Goal: Task Accomplishment & Management: Complete application form

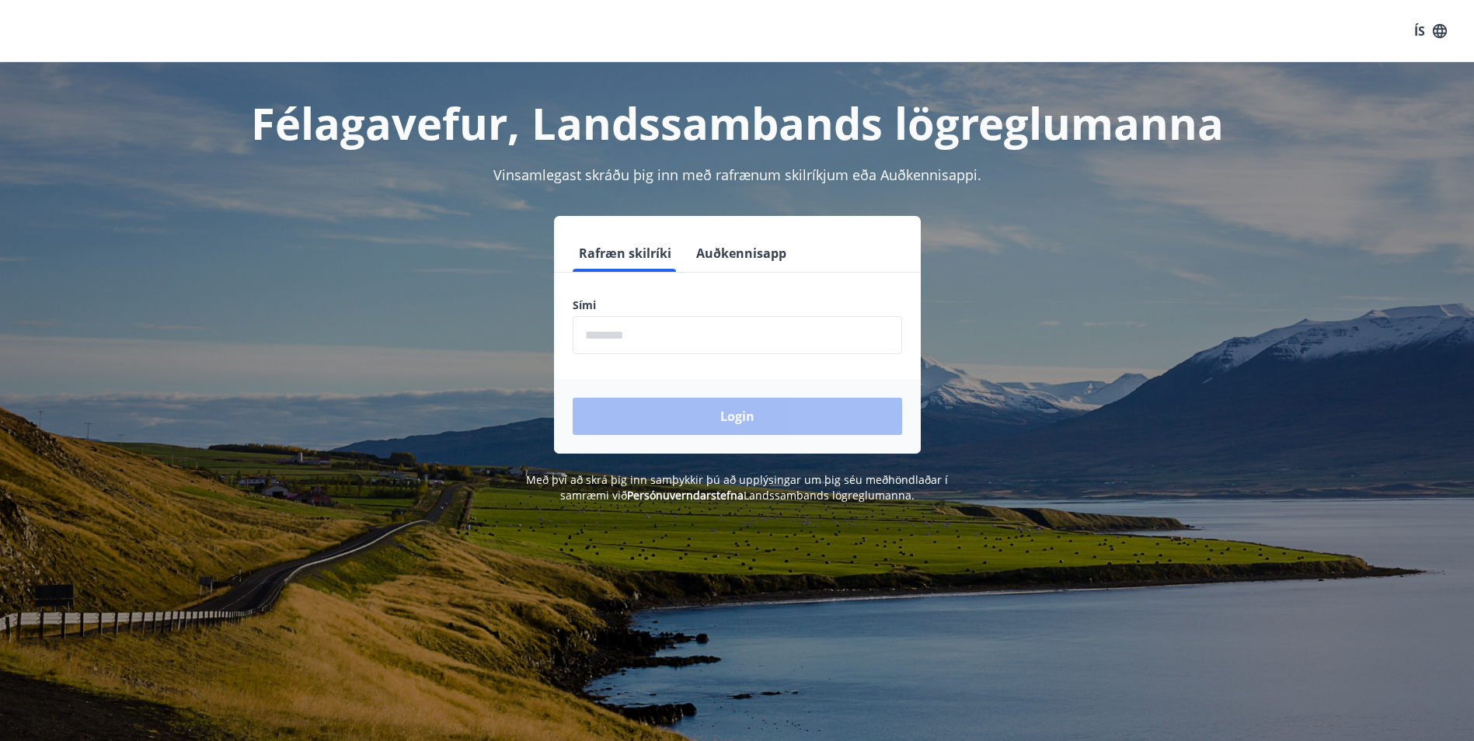
click at [597, 336] on input "phone" at bounding box center [737, 335] width 329 height 38
type input "********"
click at [750, 427] on button "Login" at bounding box center [737, 416] width 329 height 37
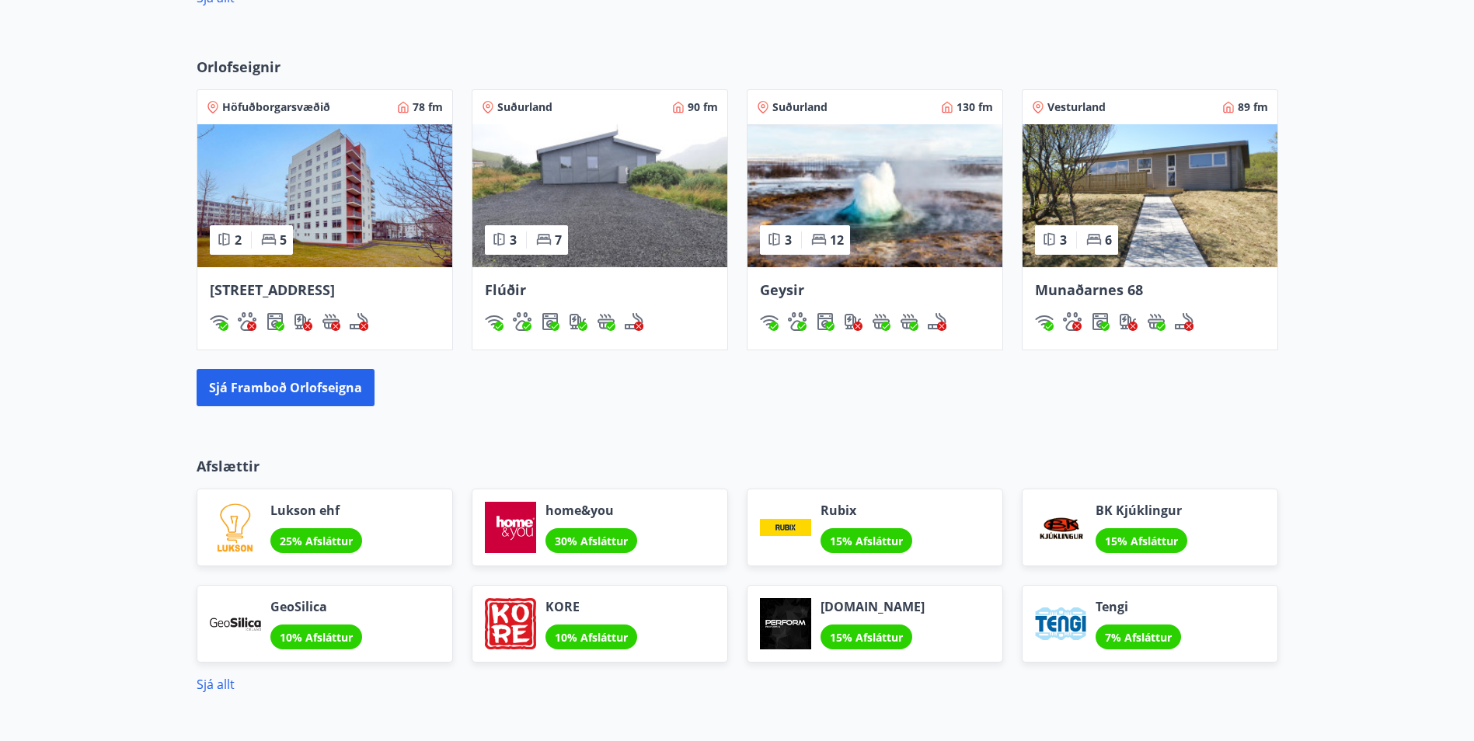
scroll to position [1010, 0]
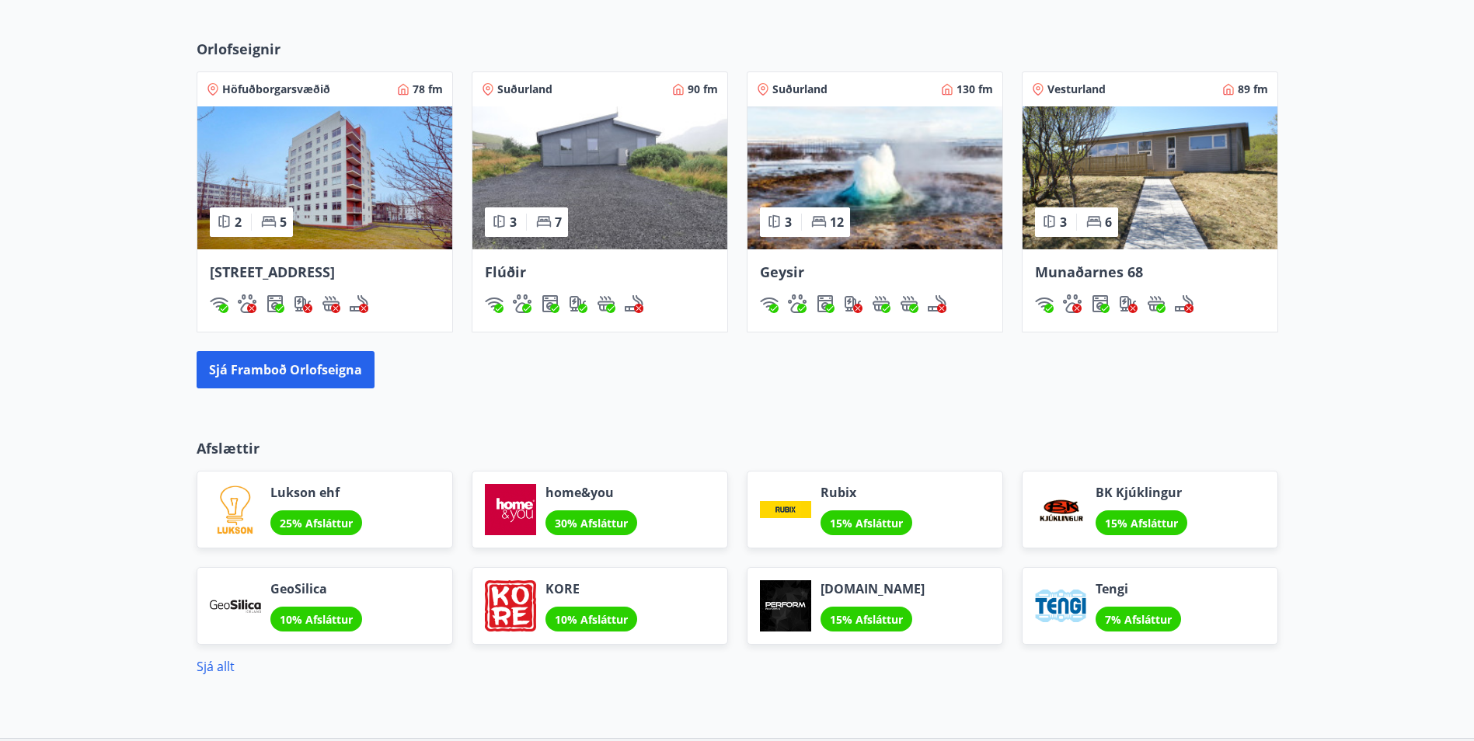
click at [557, 202] on img at bounding box center [599, 177] width 255 height 143
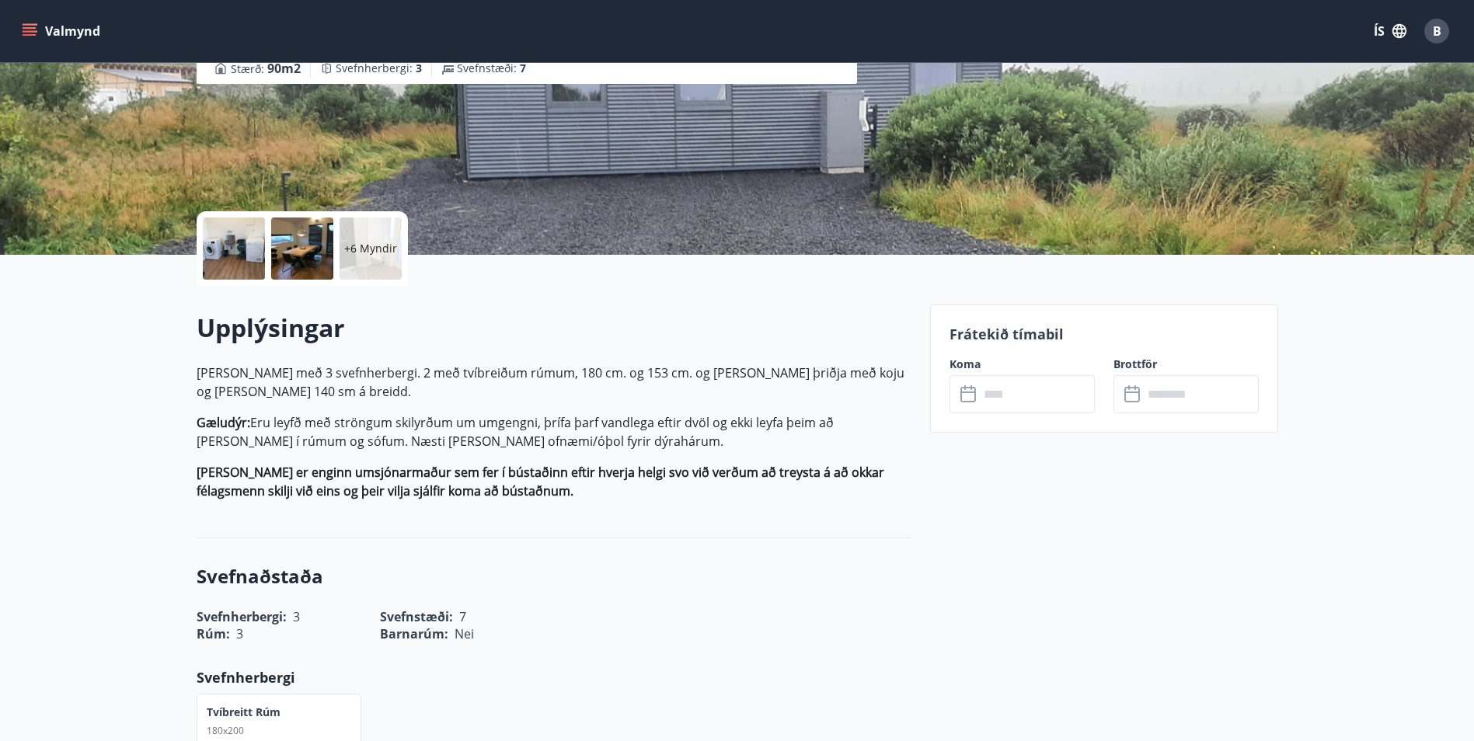
scroll to position [311, 0]
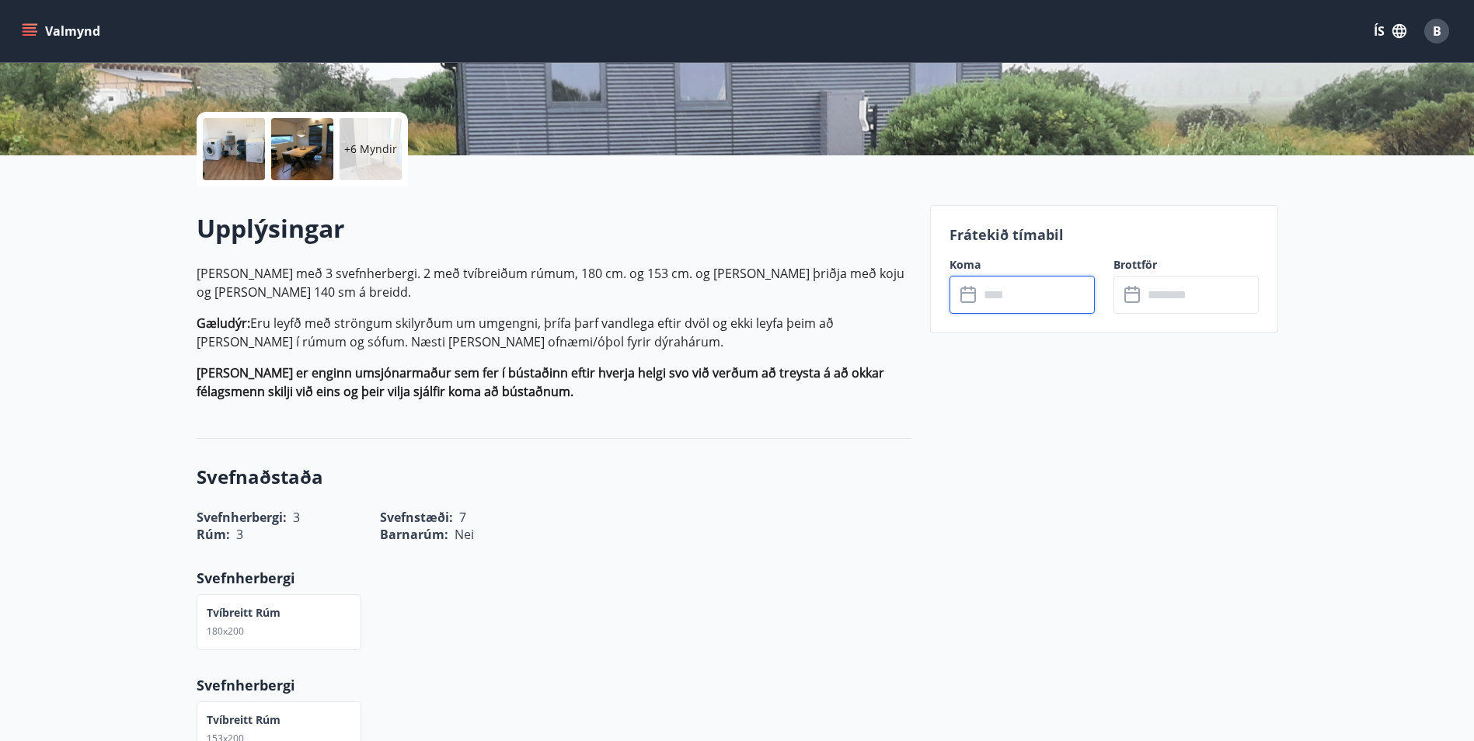
click at [1027, 294] on input "text" at bounding box center [1037, 295] width 116 height 38
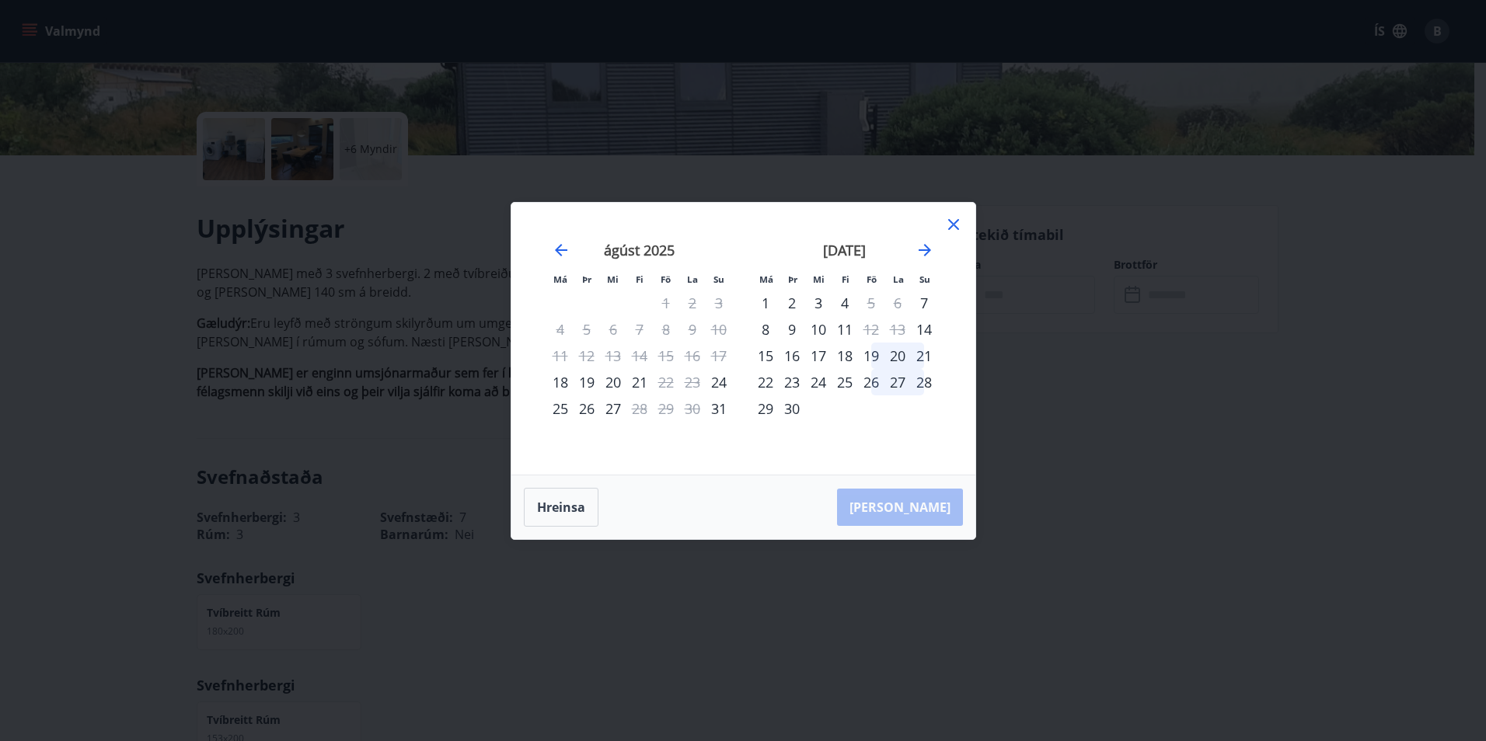
click at [954, 227] on icon at bounding box center [953, 224] width 19 height 19
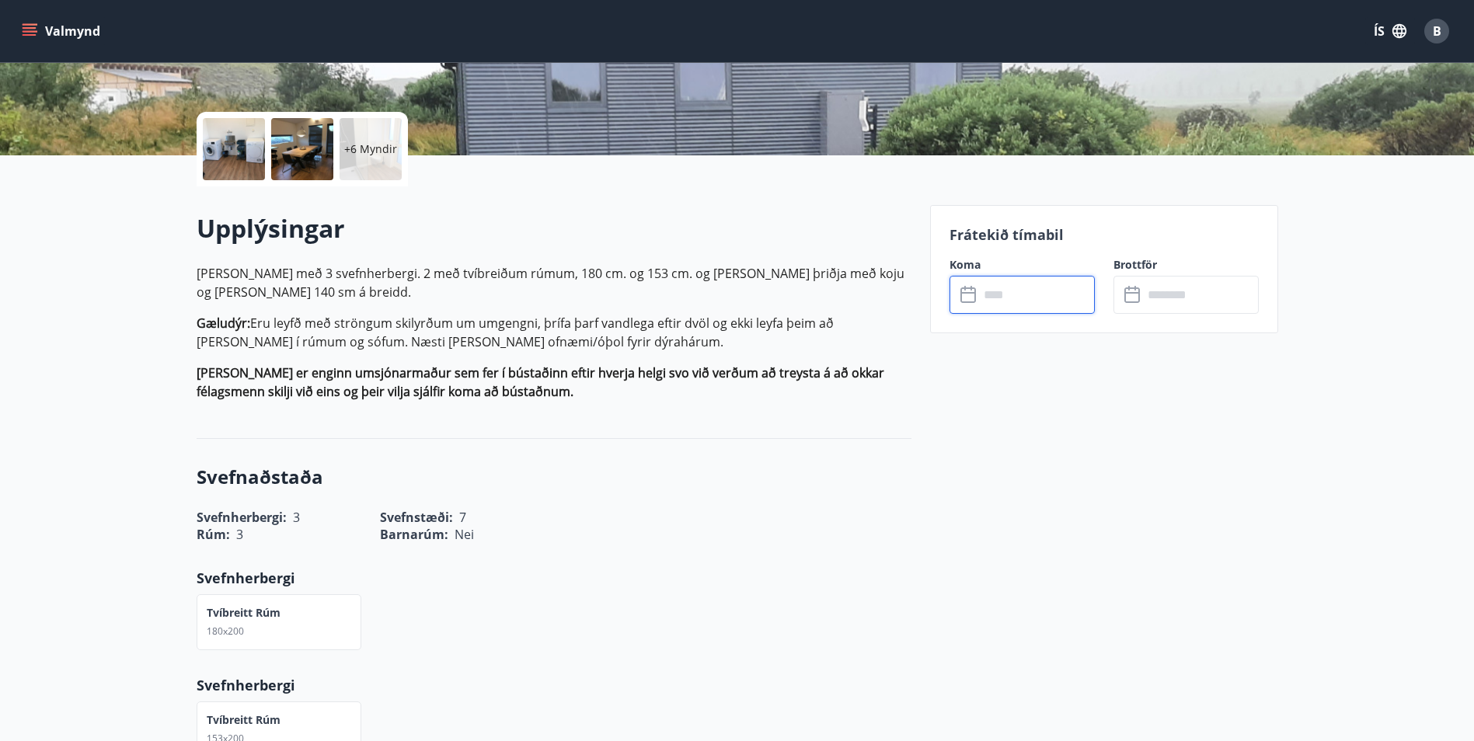
click at [996, 301] on input "text" at bounding box center [1037, 295] width 116 height 38
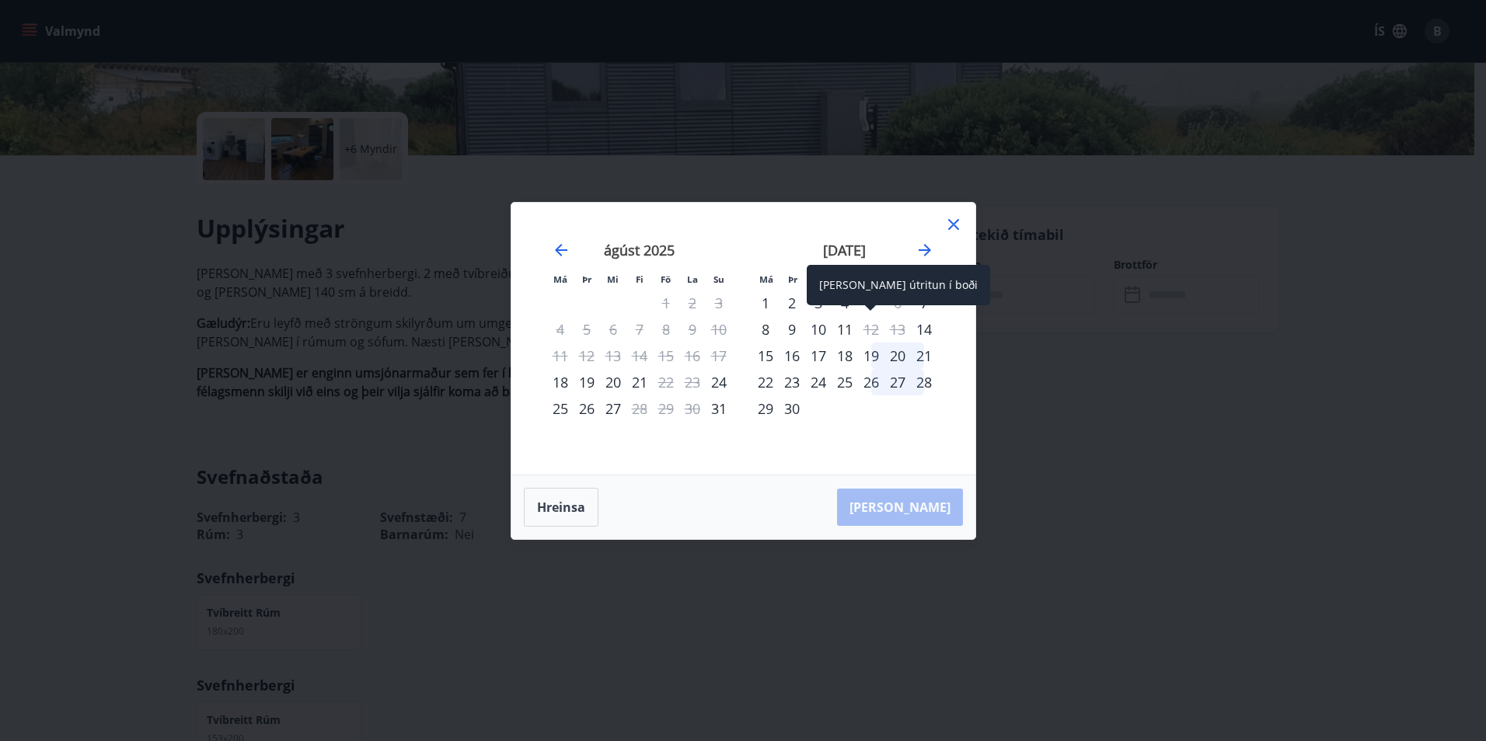
click at [864, 327] on div "12" at bounding box center [871, 329] width 26 height 26
click at [869, 327] on div "12" at bounding box center [871, 329] width 26 height 26
click at [842, 359] on div "18" at bounding box center [844, 356] width 26 height 26
click at [872, 326] on div "12" at bounding box center [871, 329] width 26 height 26
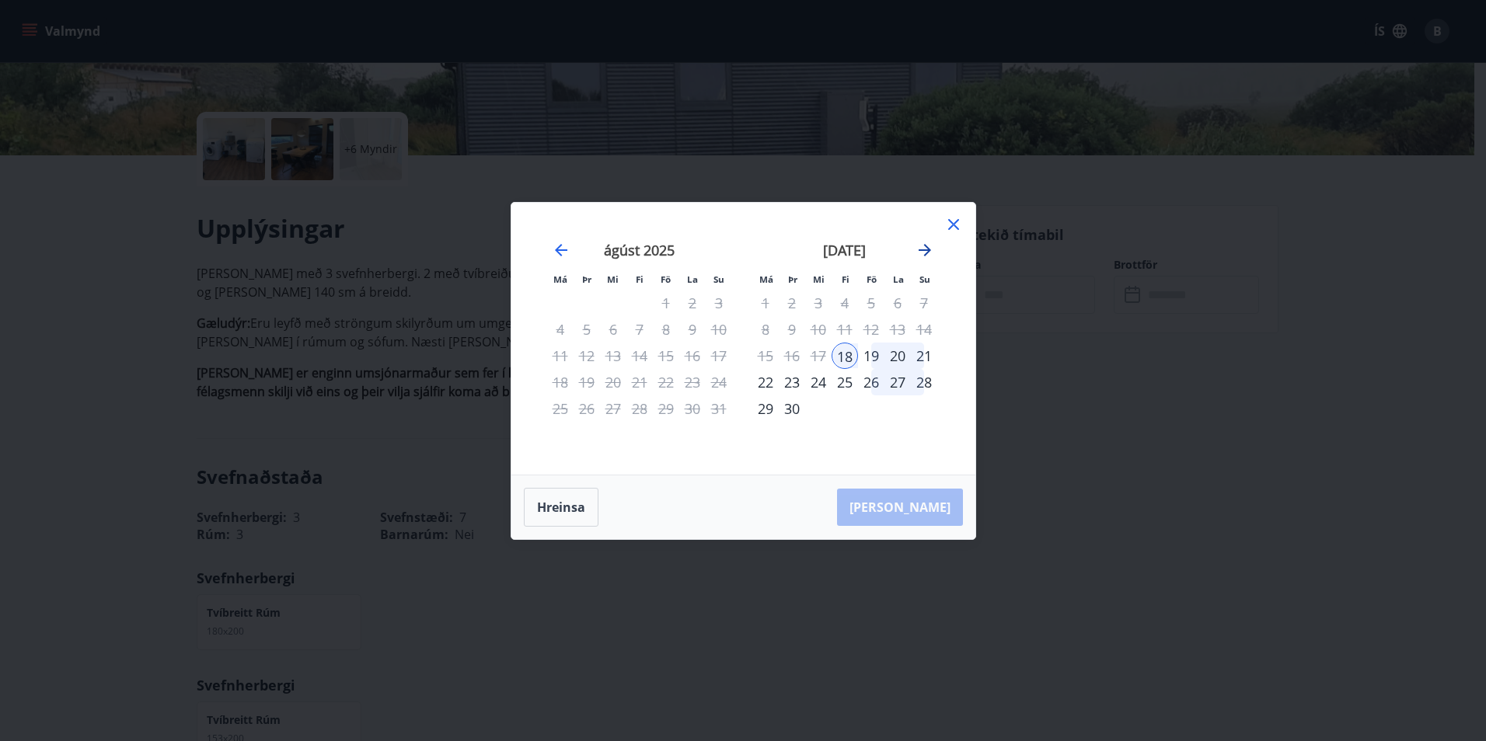
click at [923, 249] on icon "Move forward to switch to the next month." at bounding box center [924, 250] width 12 height 12
click at [922, 248] on icon "Move forward to switch to the next month." at bounding box center [924, 250] width 19 height 19
click at [559, 256] on icon "Move backward to switch to the previous month." at bounding box center [561, 250] width 19 height 19
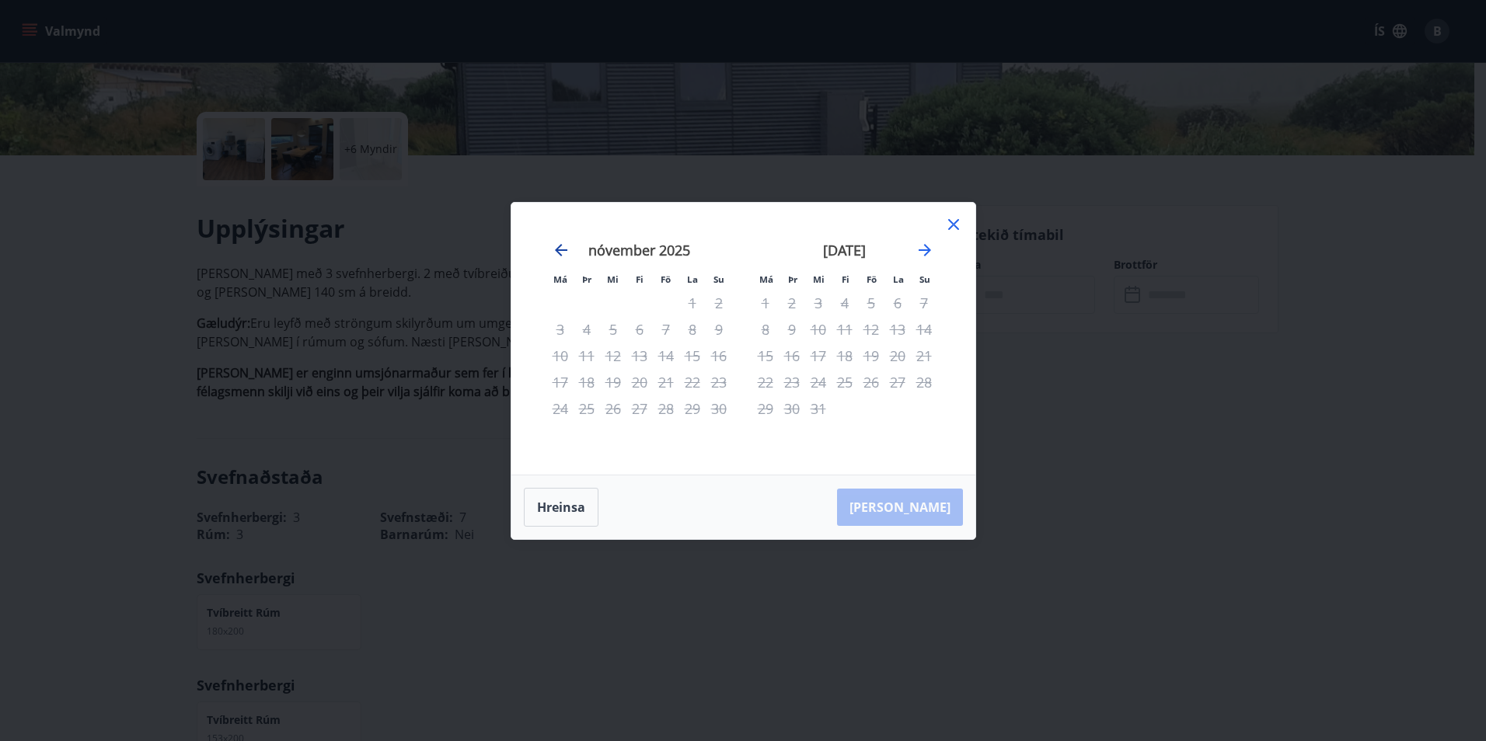
click at [559, 256] on icon "Move backward to switch to the previous month." at bounding box center [561, 250] width 19 height 19
click at [813, 301] on div "1" at bounding box center [818, 303] width 26 height 26
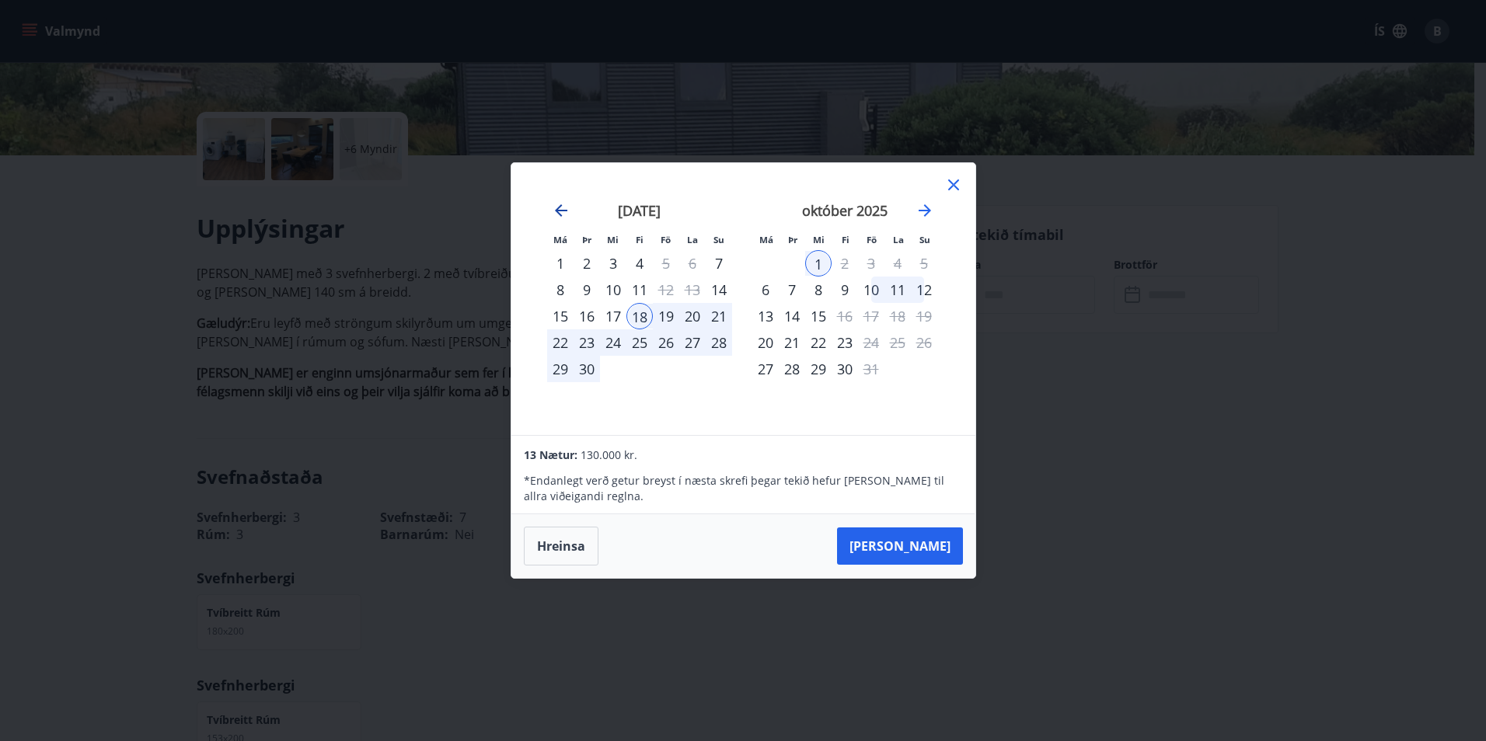
click at [559, 209] on icon "Move backward to switch to the previous month." at bounding box center [561, 210] width 19 height 19
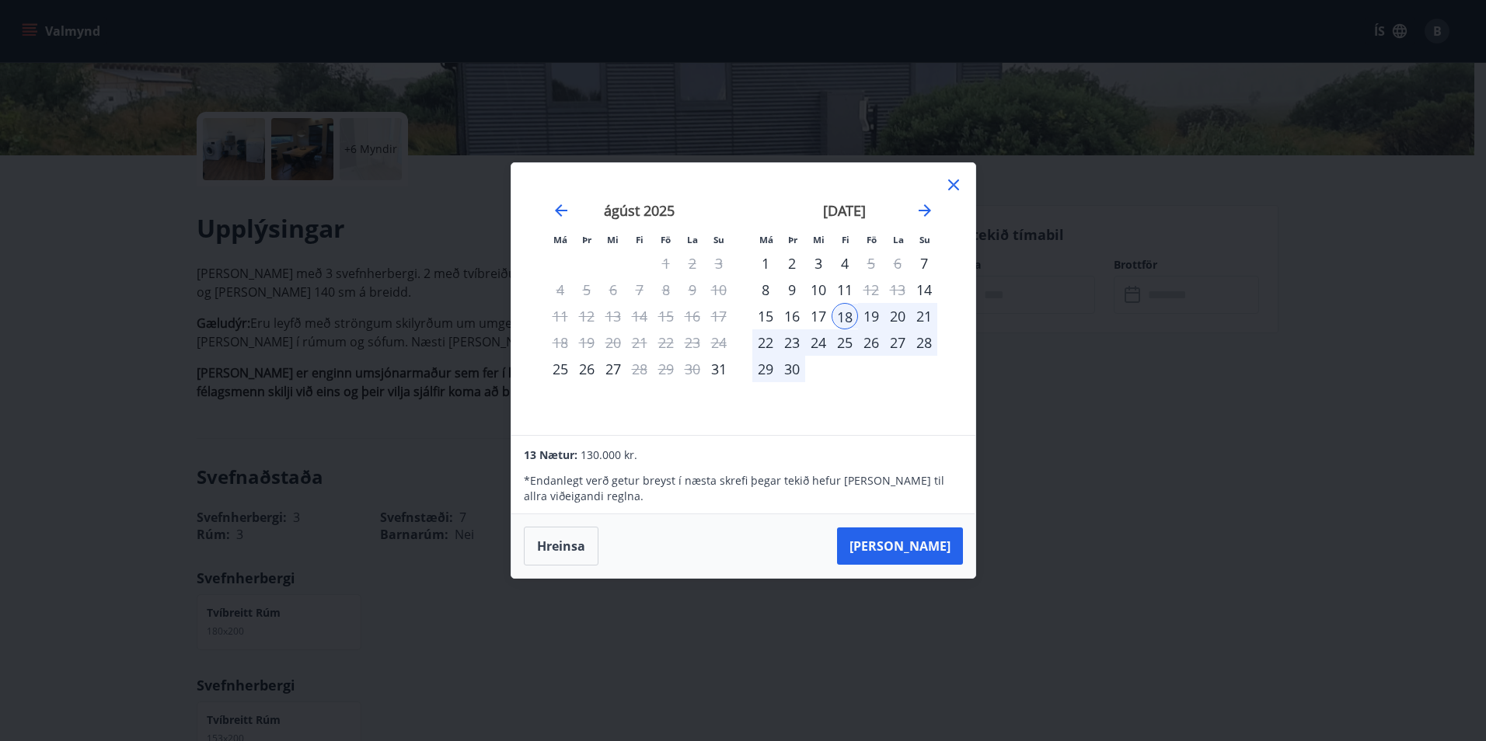
click at [897, 317] on div "20" at bounding box center [897, 316] width 26 height 26
click at [840, 264] on div "4" at bounding box center [844, 263] width 26 height 26
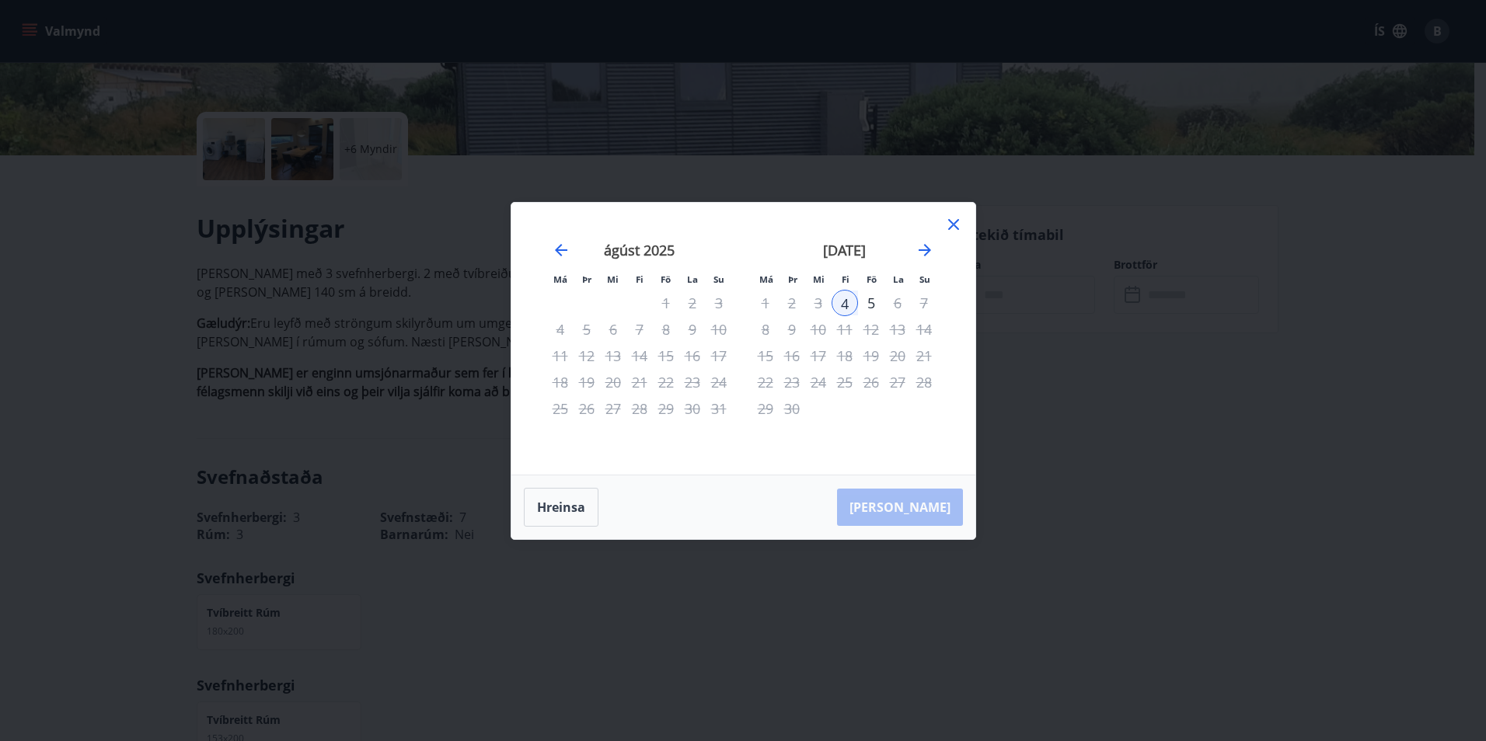
click at [793, 304] on div "2" at bounding box center [792, 303] width 26 height 26
click at [871, 326] on div "12" at bounding box center [871, 329] width 26 height 26
click at [584, 500] on button "Hreinsa" at bounding box center [561, 507] width 75 height 39
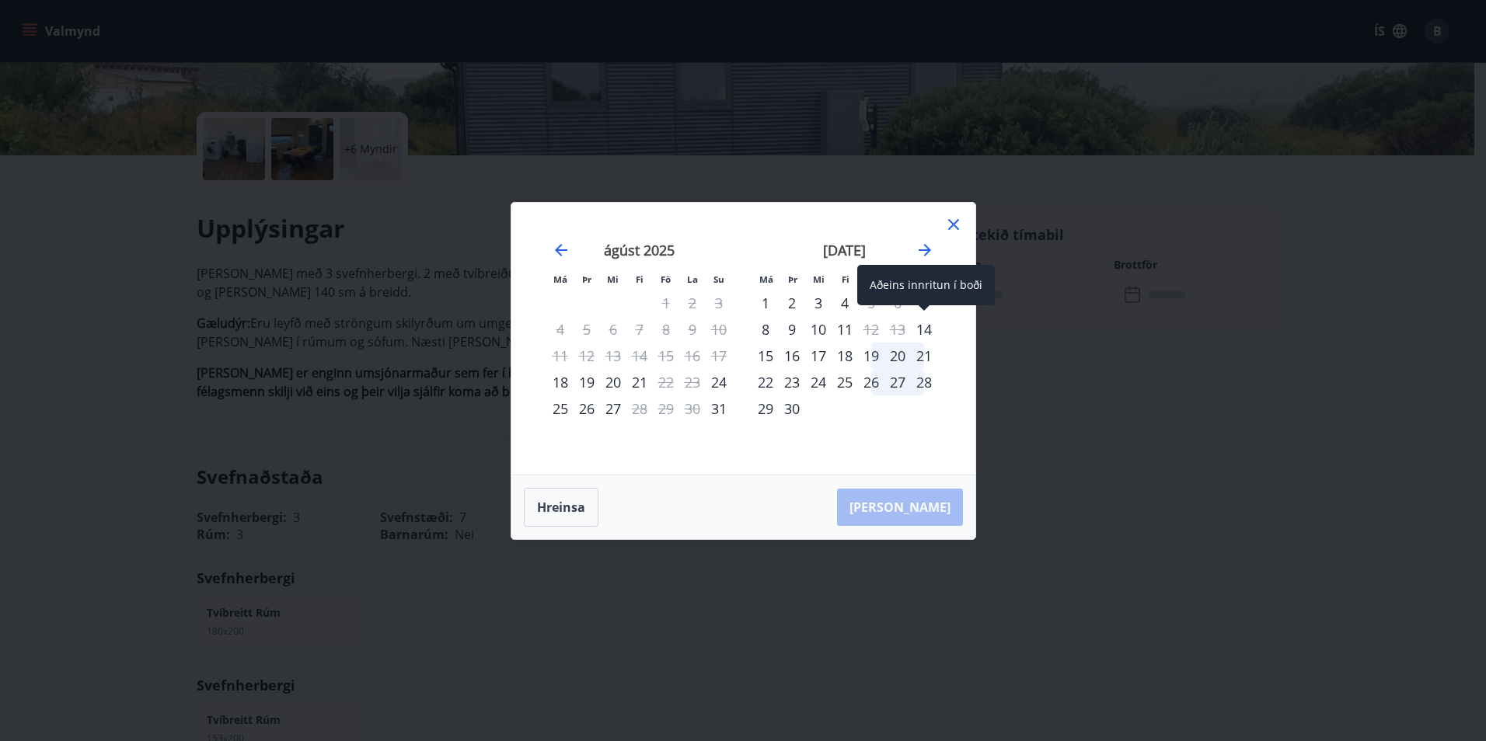
click at [921, 329] on div "14" at bounding box center [924, 329] width 26 height 26
click at [767, 354] on div "15" at bounding box center [765, 356] width 26 height 26
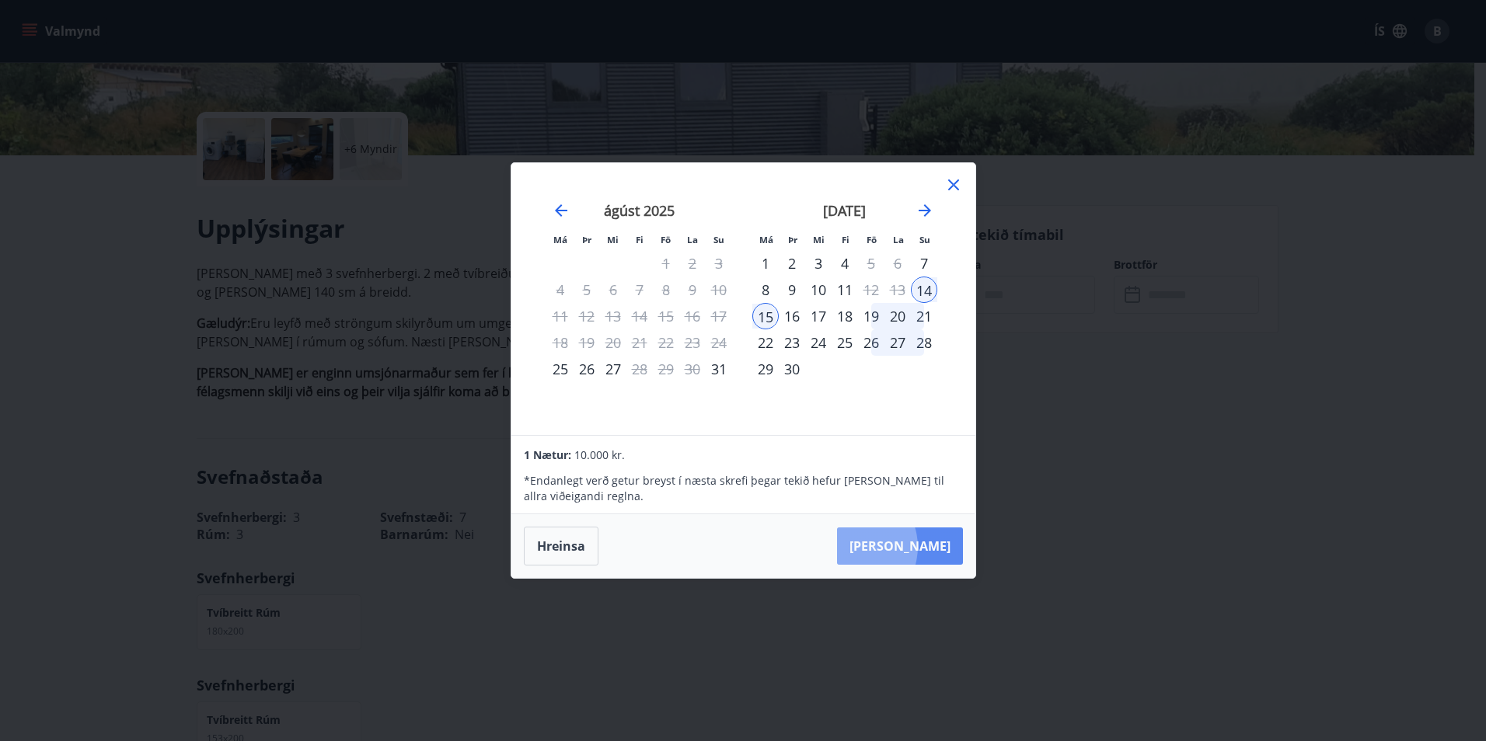
click at [900, 547] on button "[PERSON_NAME]" at bounding box center [900, 546] width 126 height 37
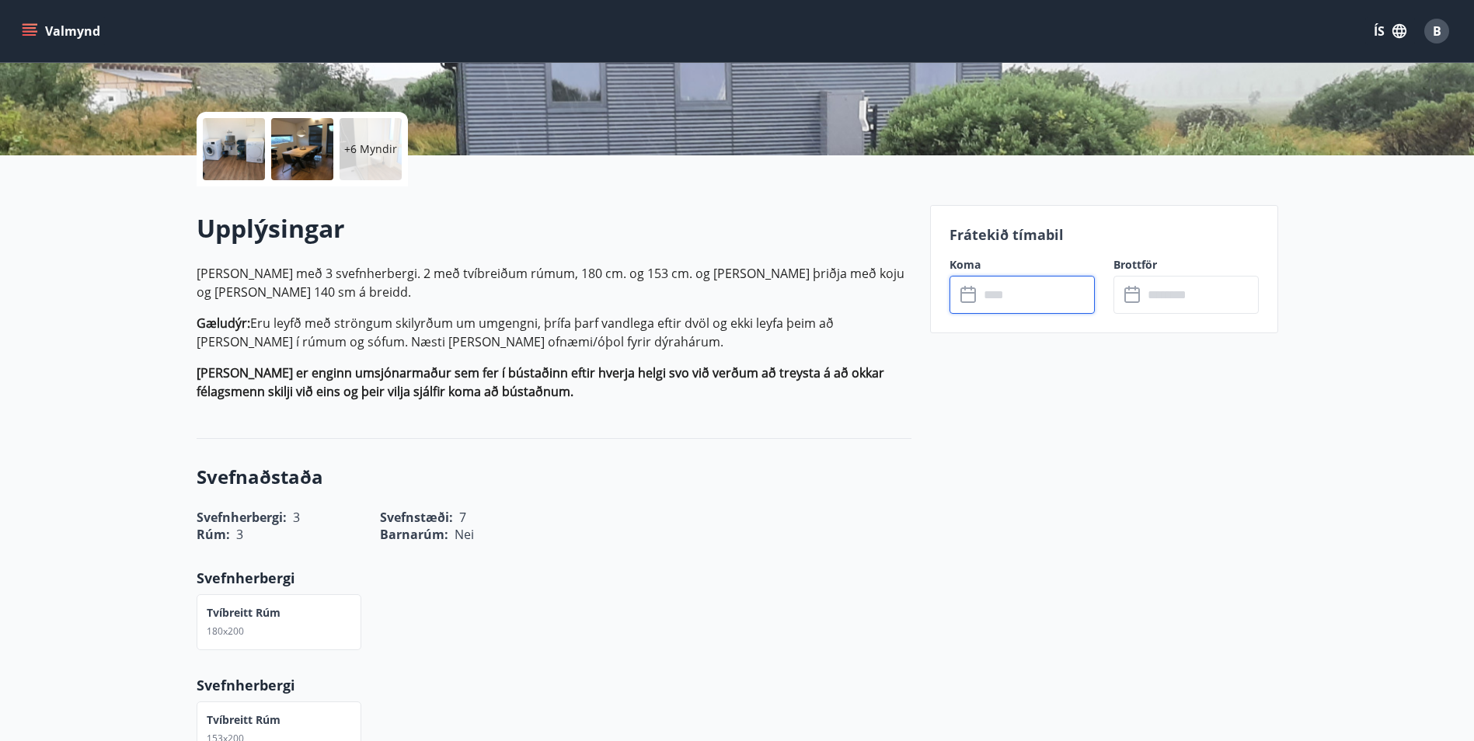
type input "******"
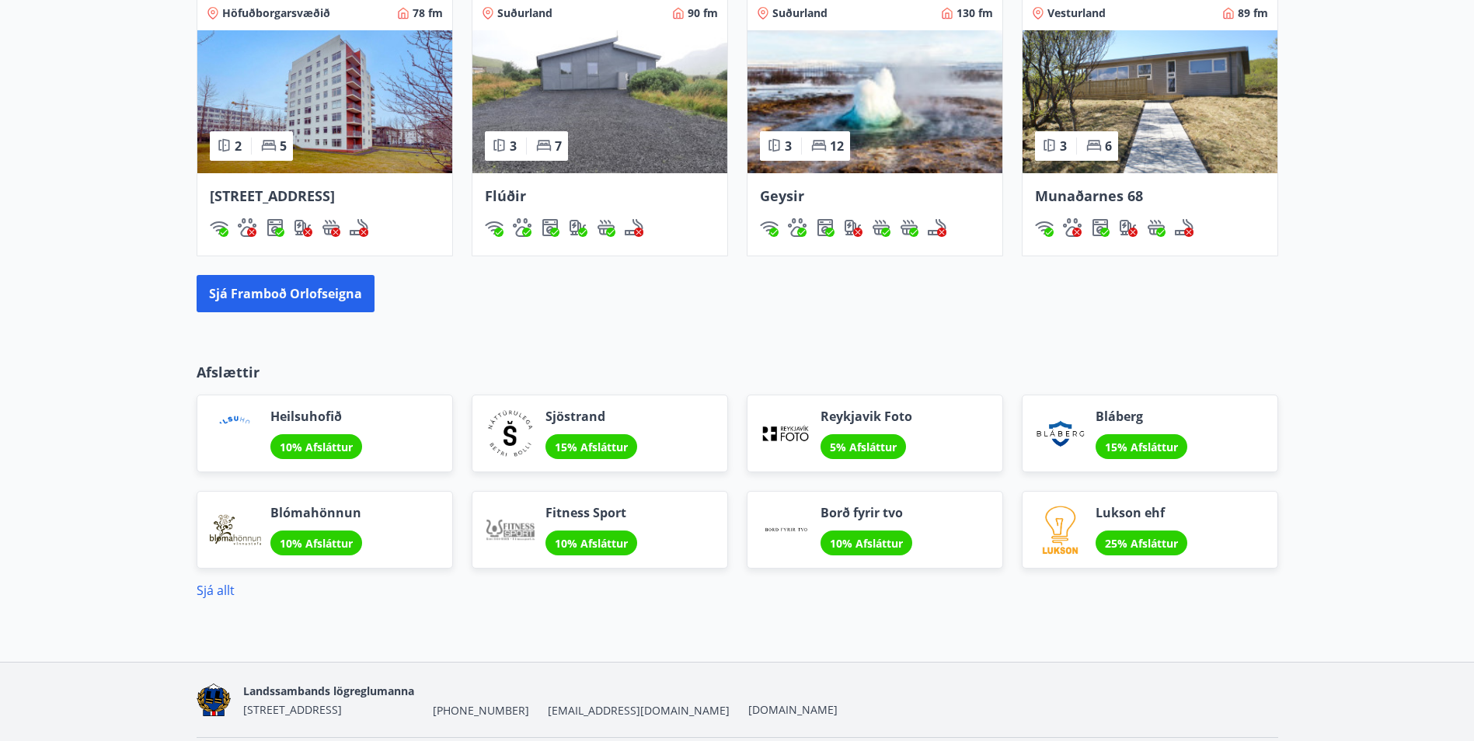
scroll to position [886, 0]
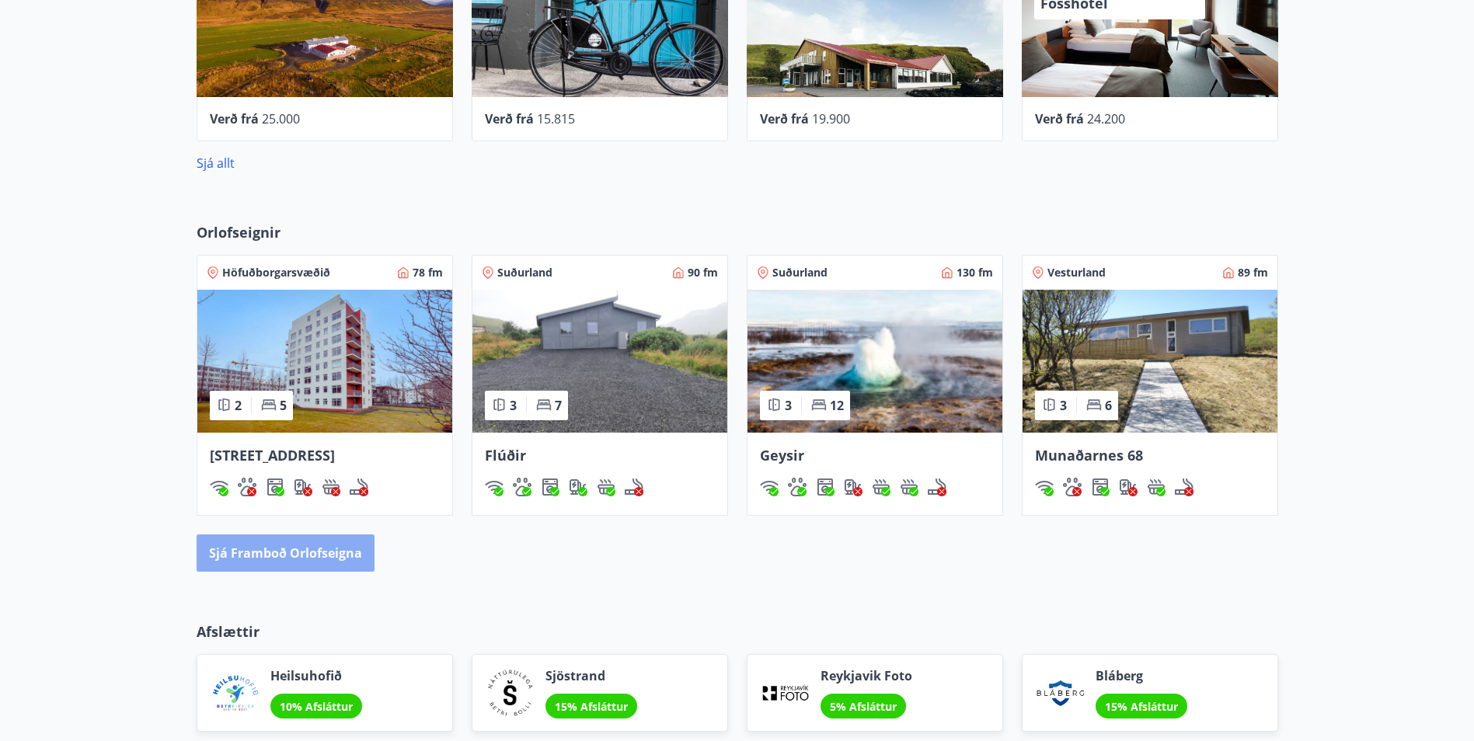
click at [298, 556] on button "Sjá framboð orlofseigna" at bounding box center [286, 553] width 178 height 37
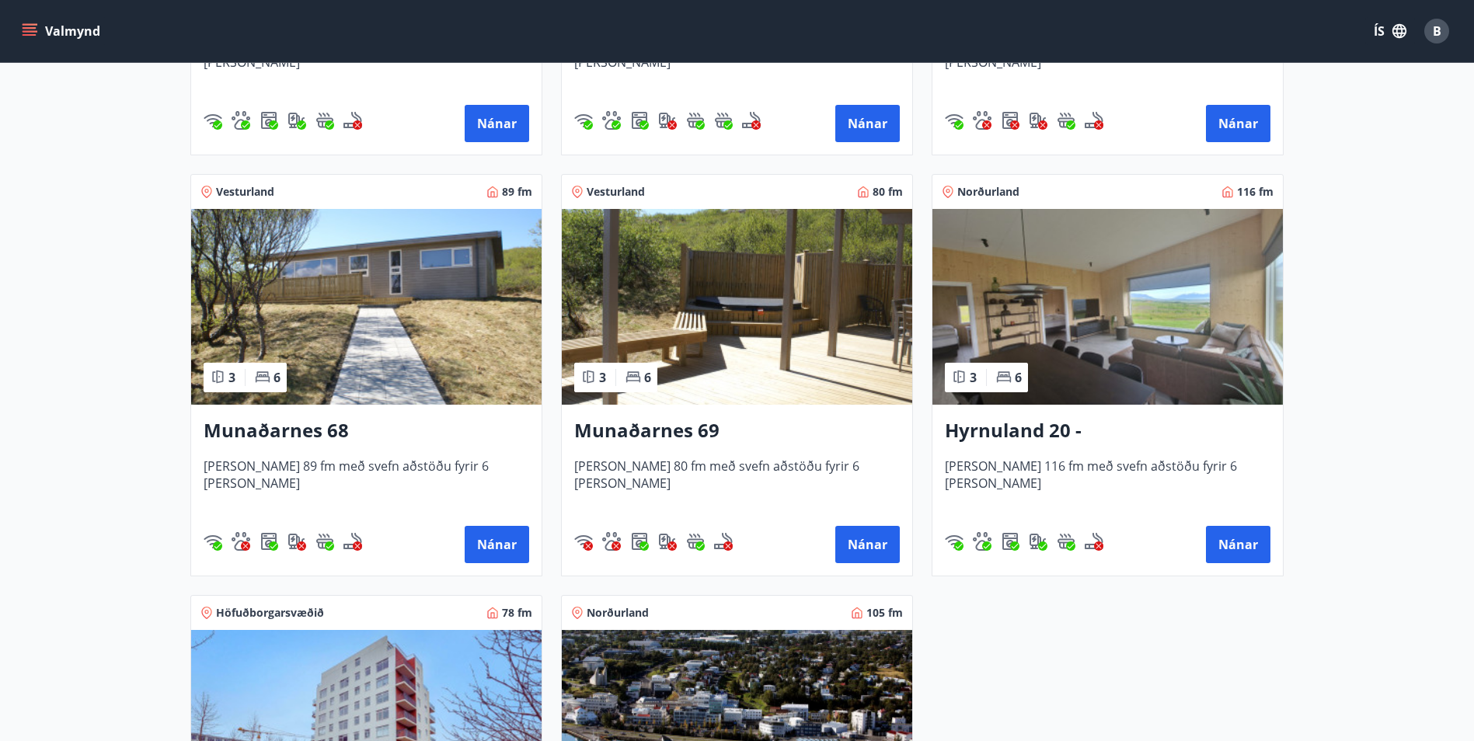
scroll to position [599, 0]
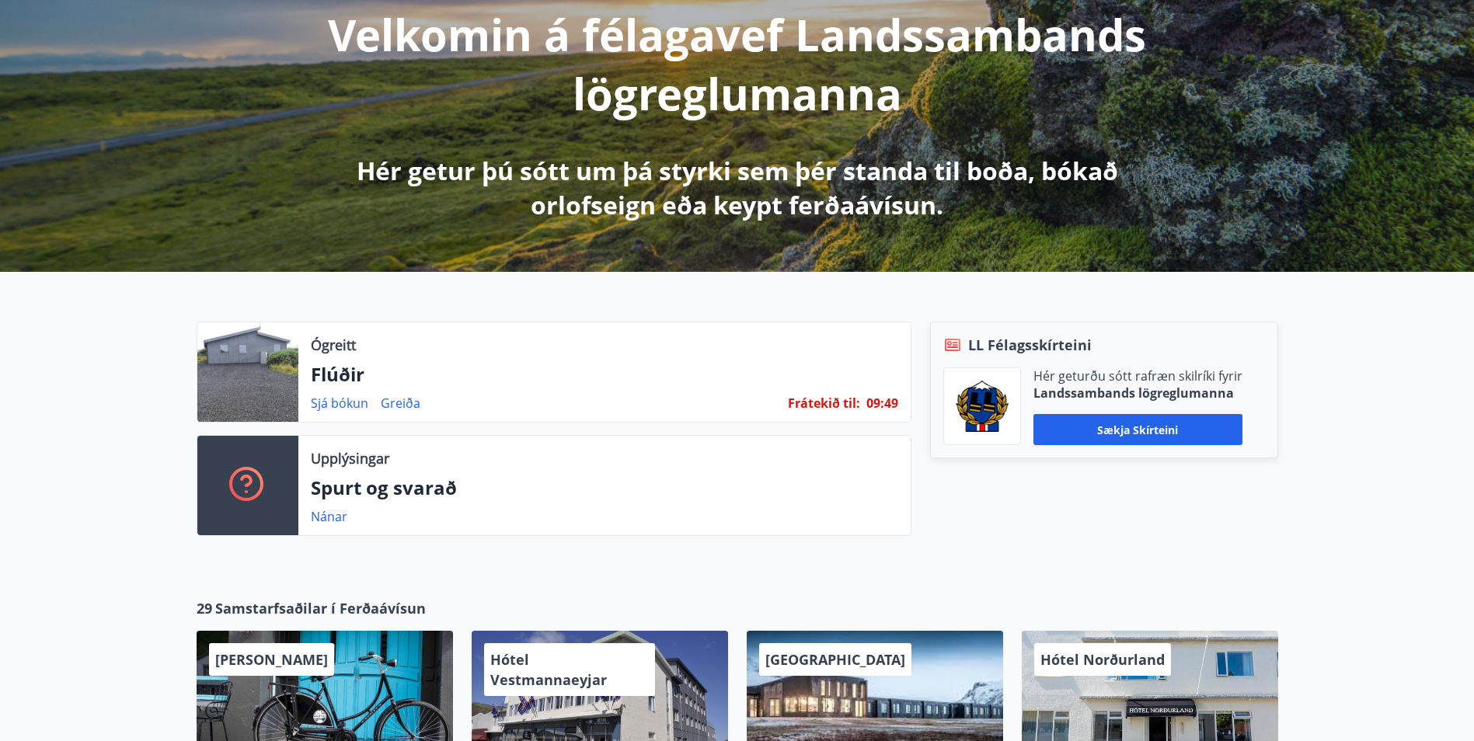
scroll to position [311, 0]
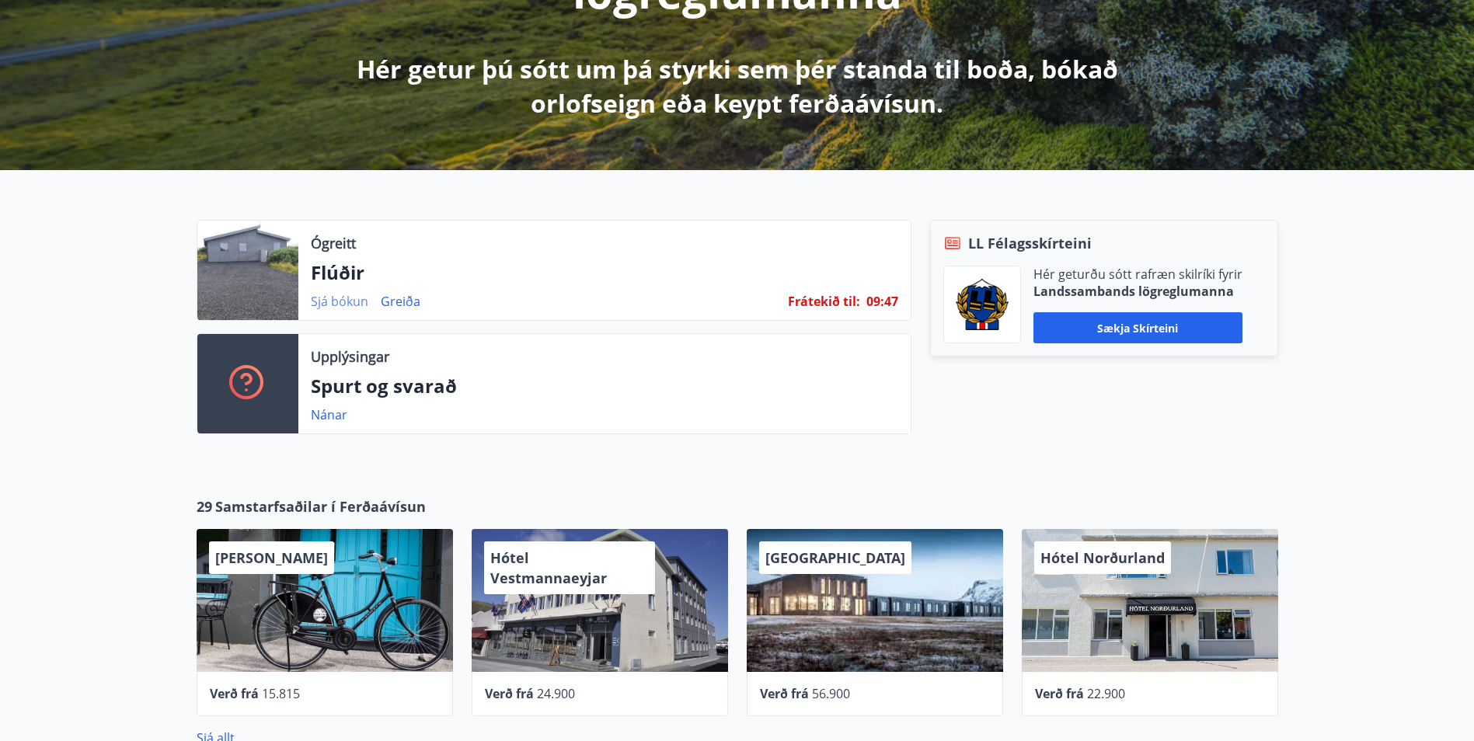
click at [354, 301] on link "Sjá bókun" at bounding box center [339, 301] width 57 height 17
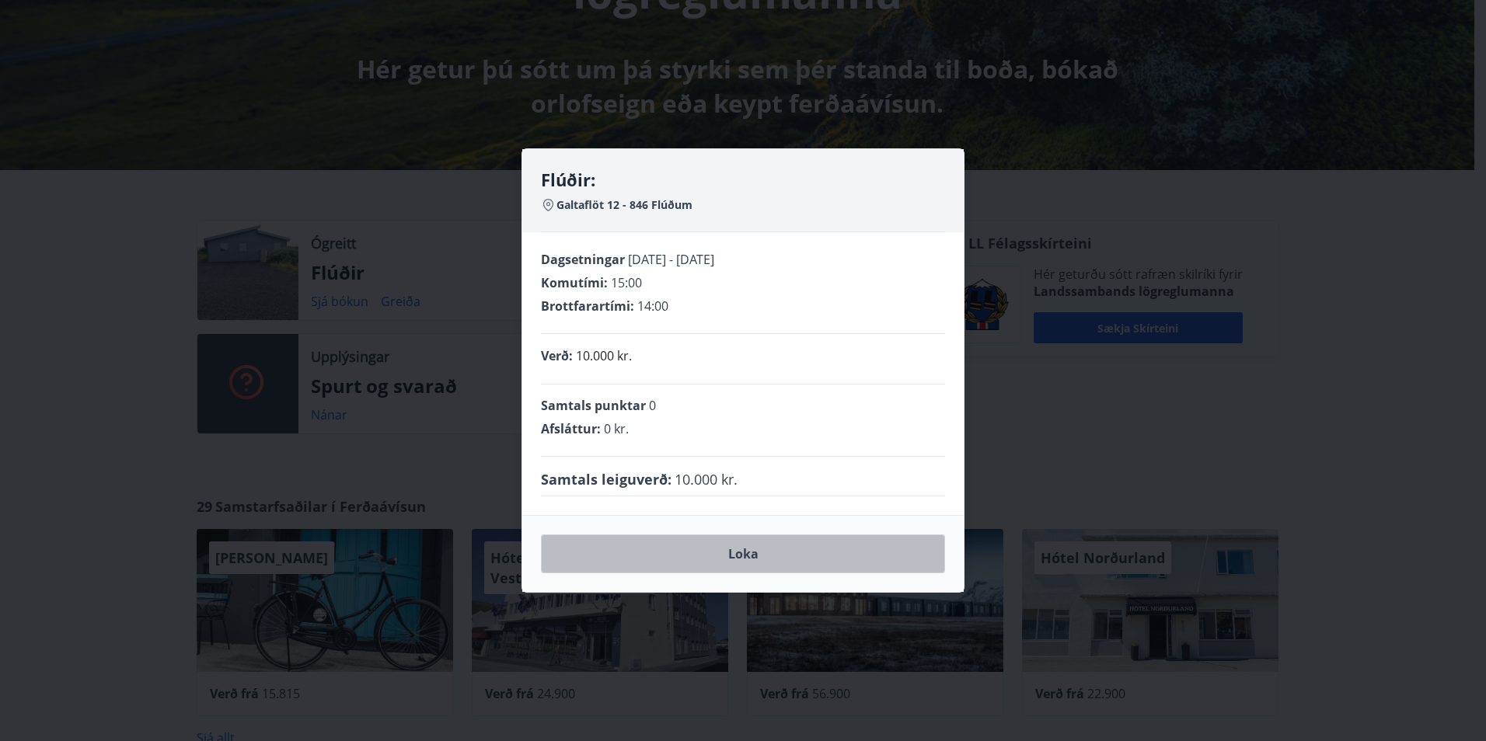
click at [736, 554] on button "Loka" at bounding box center [743, 554] width 404 height 39
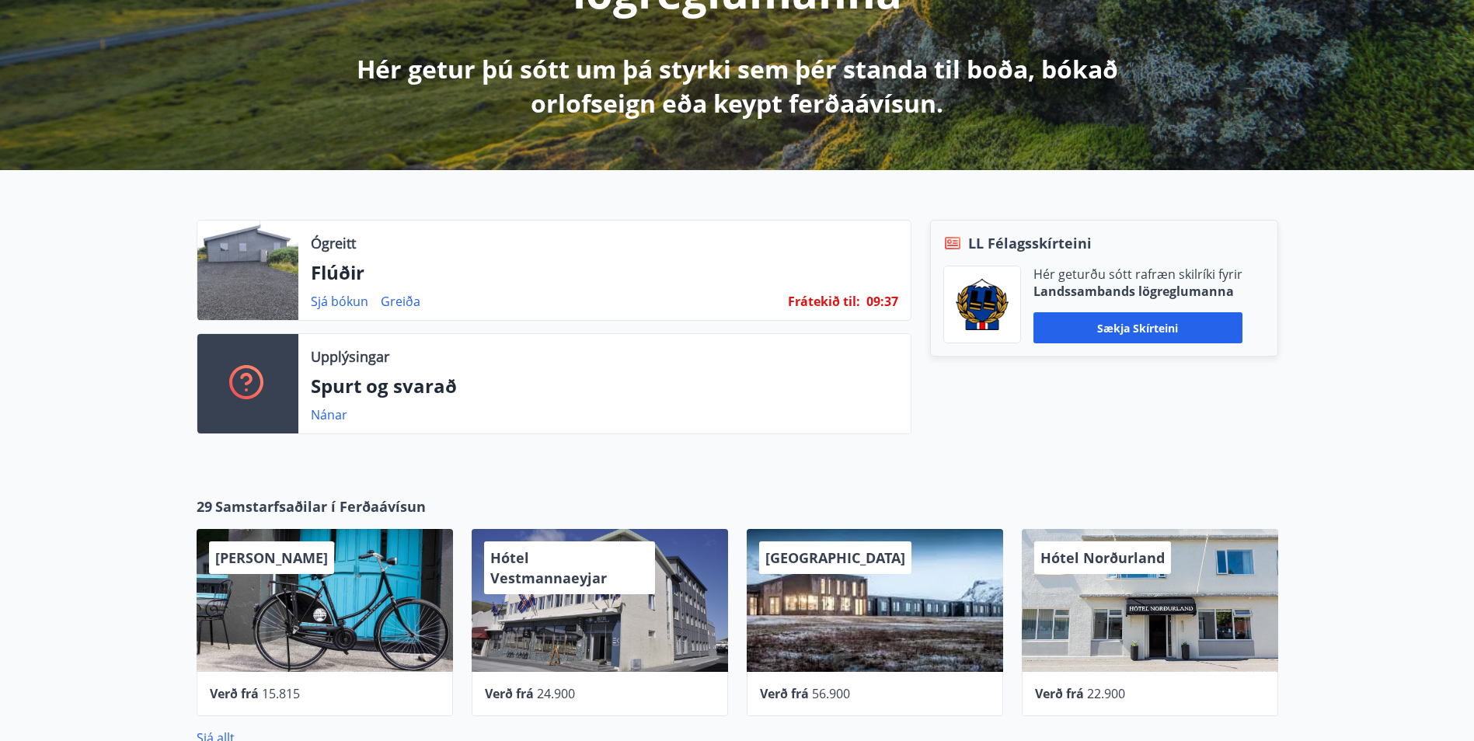
scroll to position [388, 0]
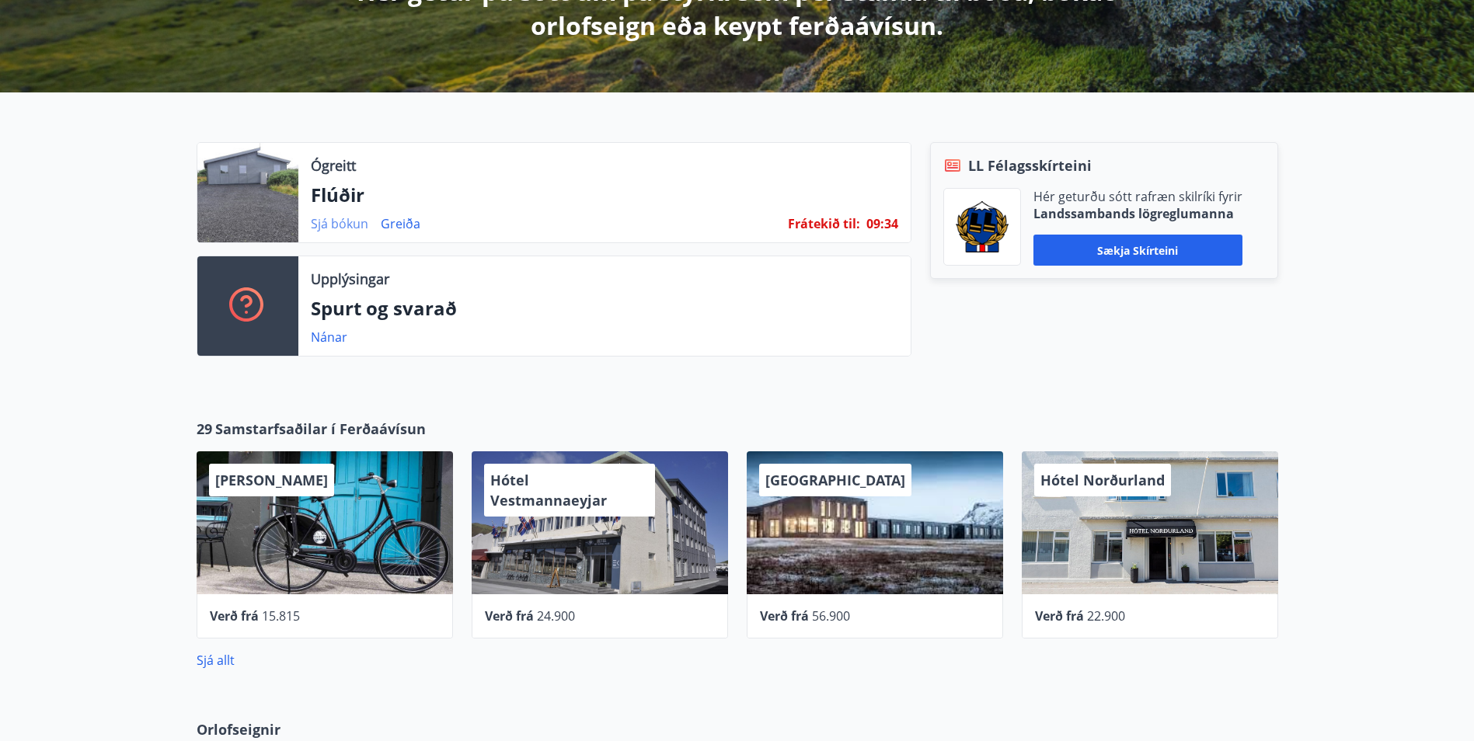
click at [348, 222] on link "Sjá bókun" at bounding box center [339, 223] width 57 height 17
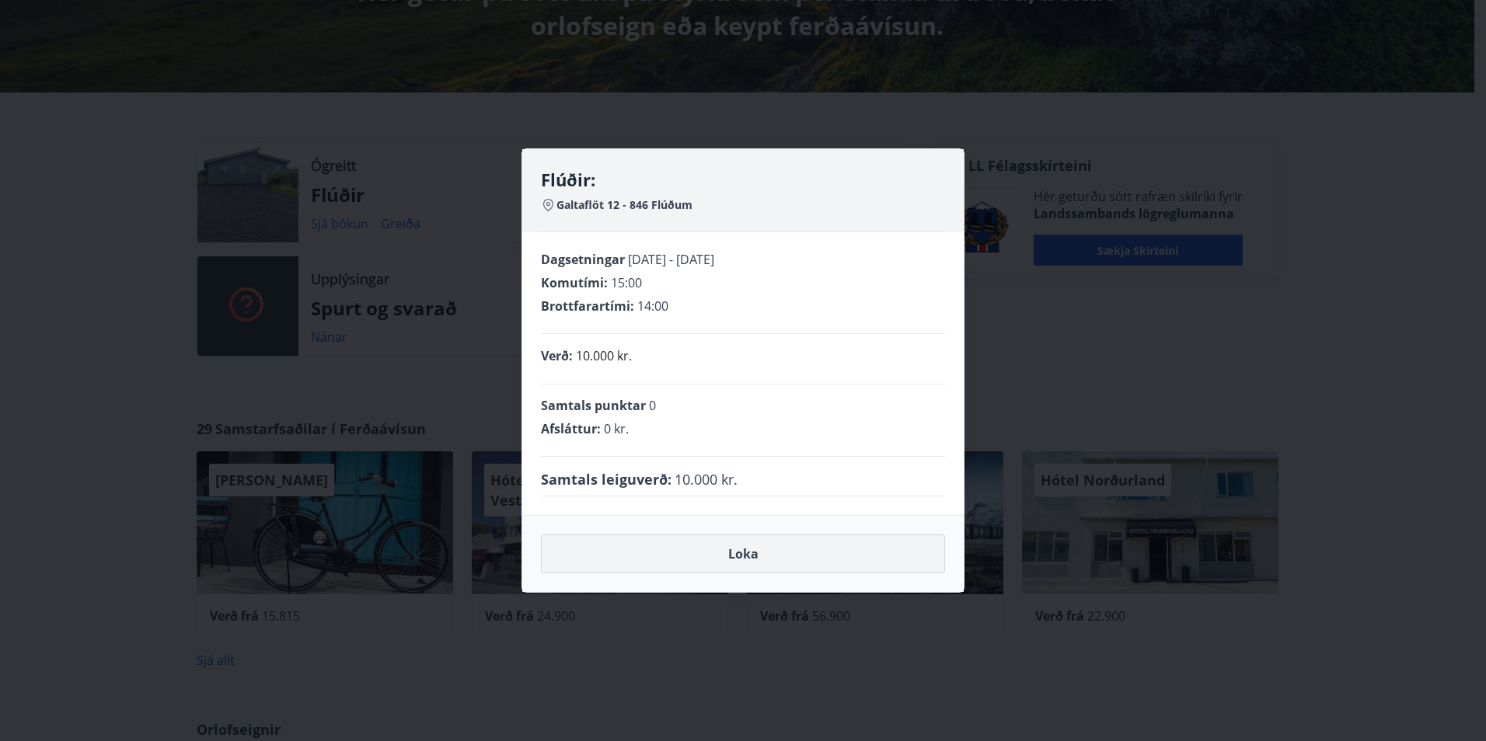
click at [748, 560] on button "Loka" at bounding box center [743, 554] width 404 height 39
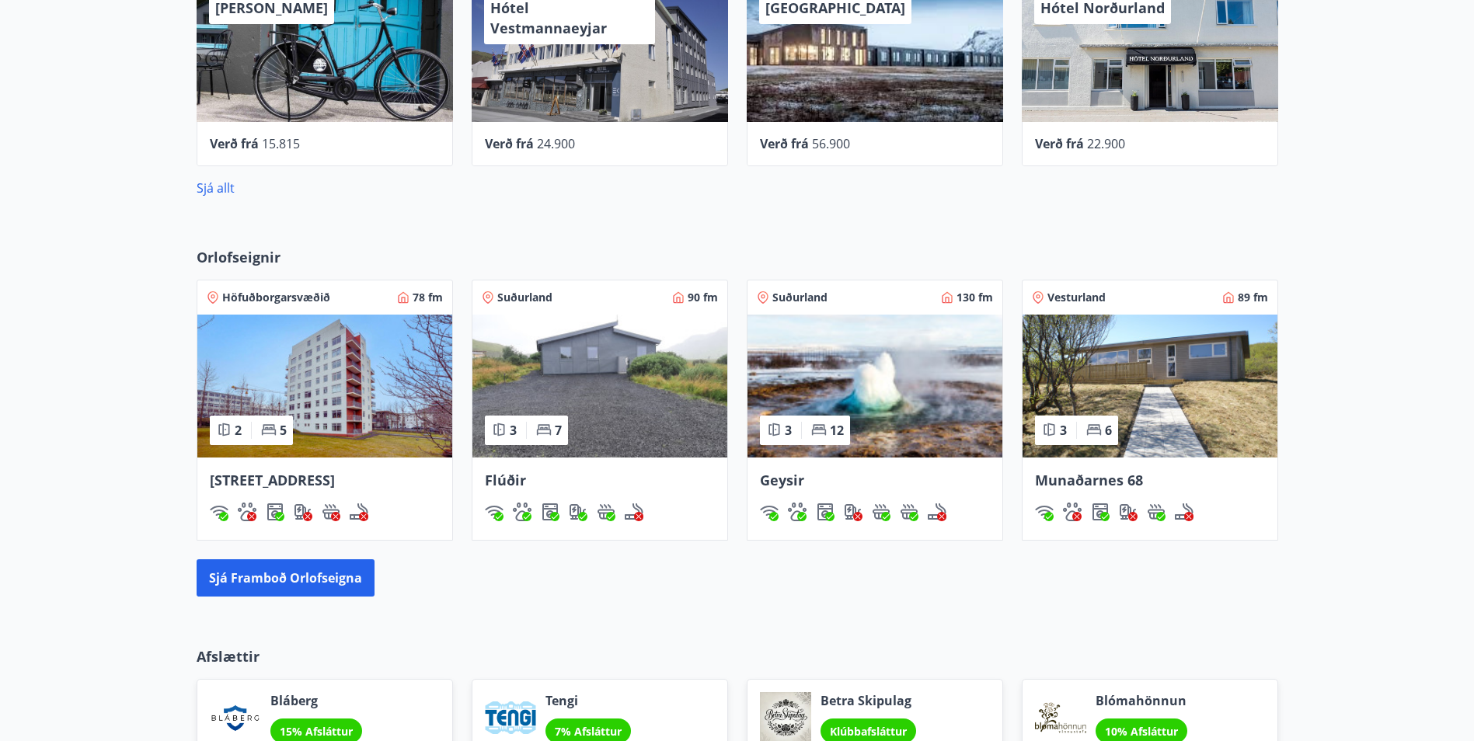
scroll to position [932, 0]
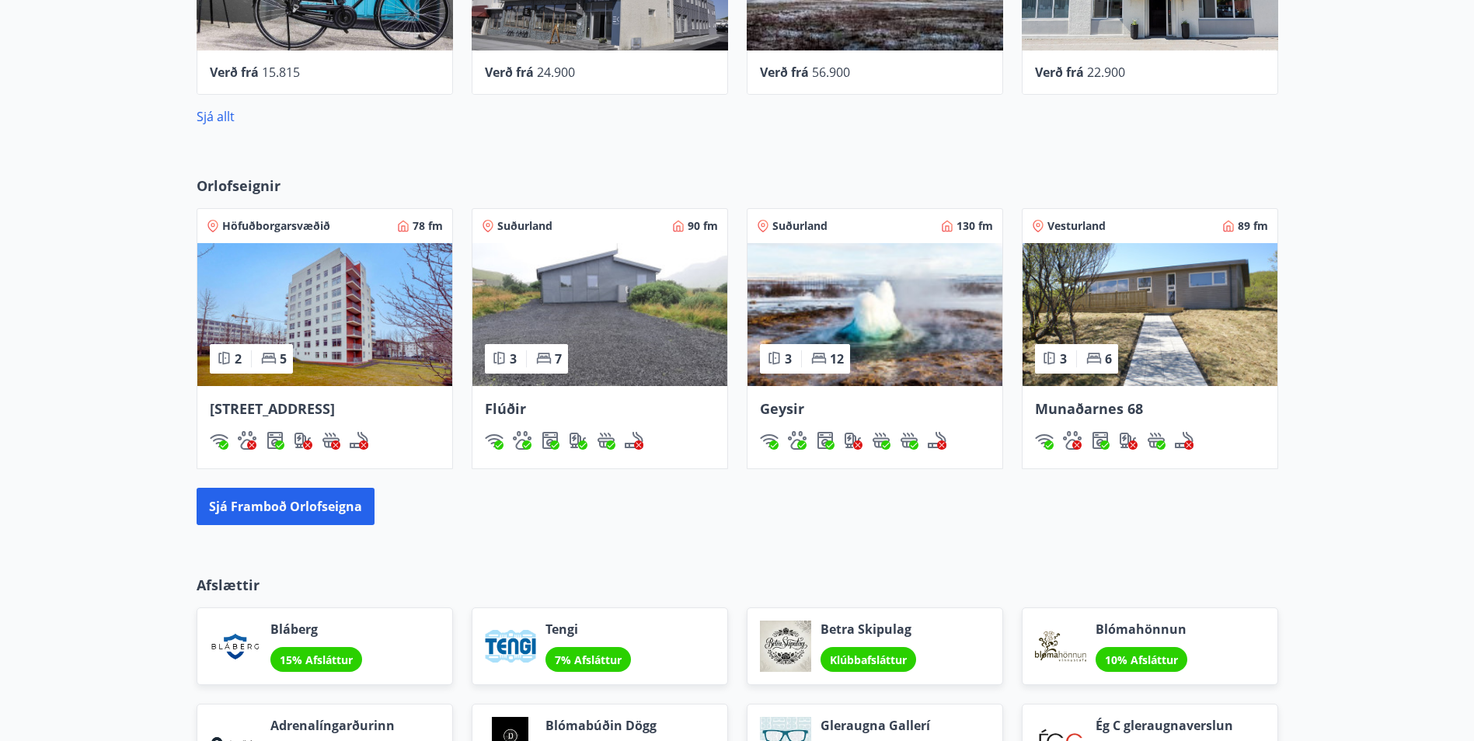
click at [534, 304] on img at bounding box center [599, 314] width 255 height 143
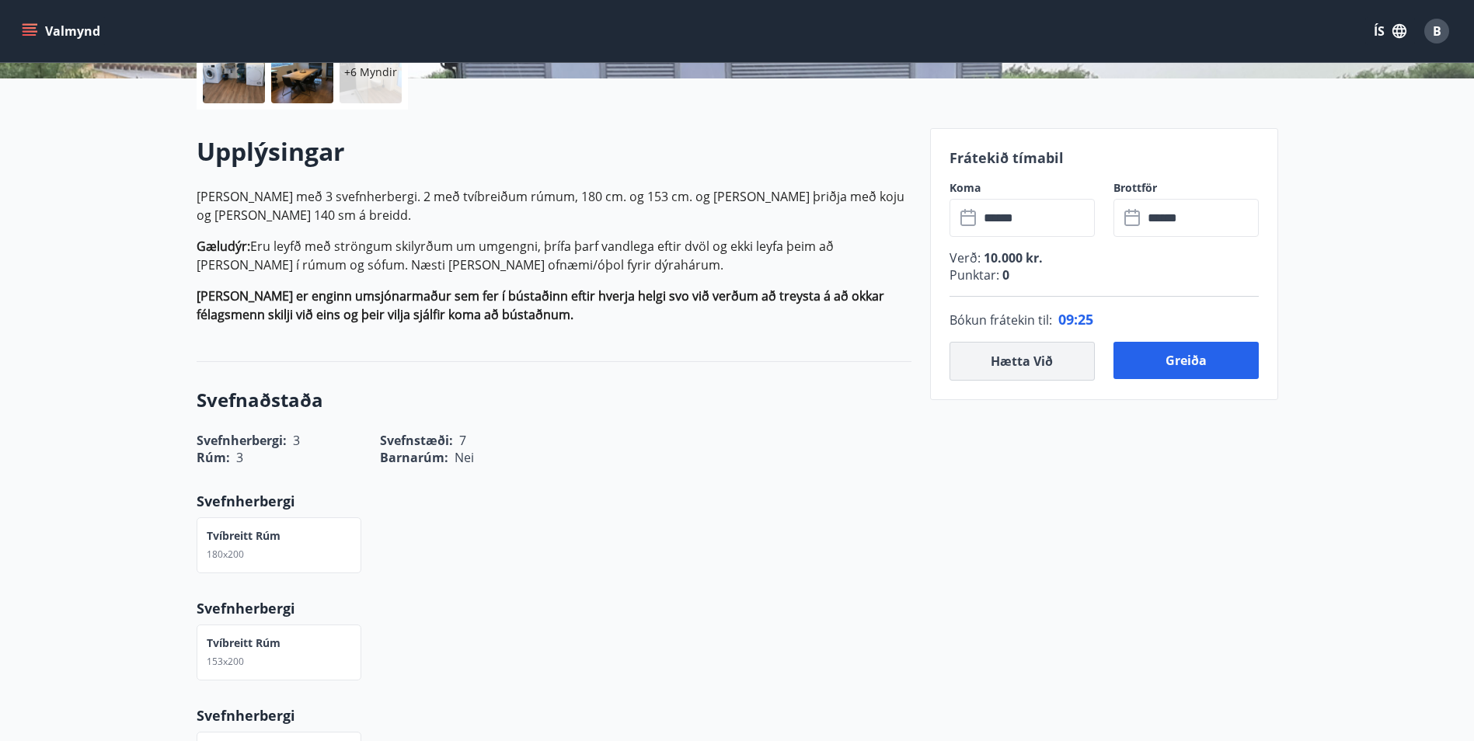
scroll to position [388, 0]
click at [1022, 219] on input "******" at bounding box center [1037, 217] width 116 height 38
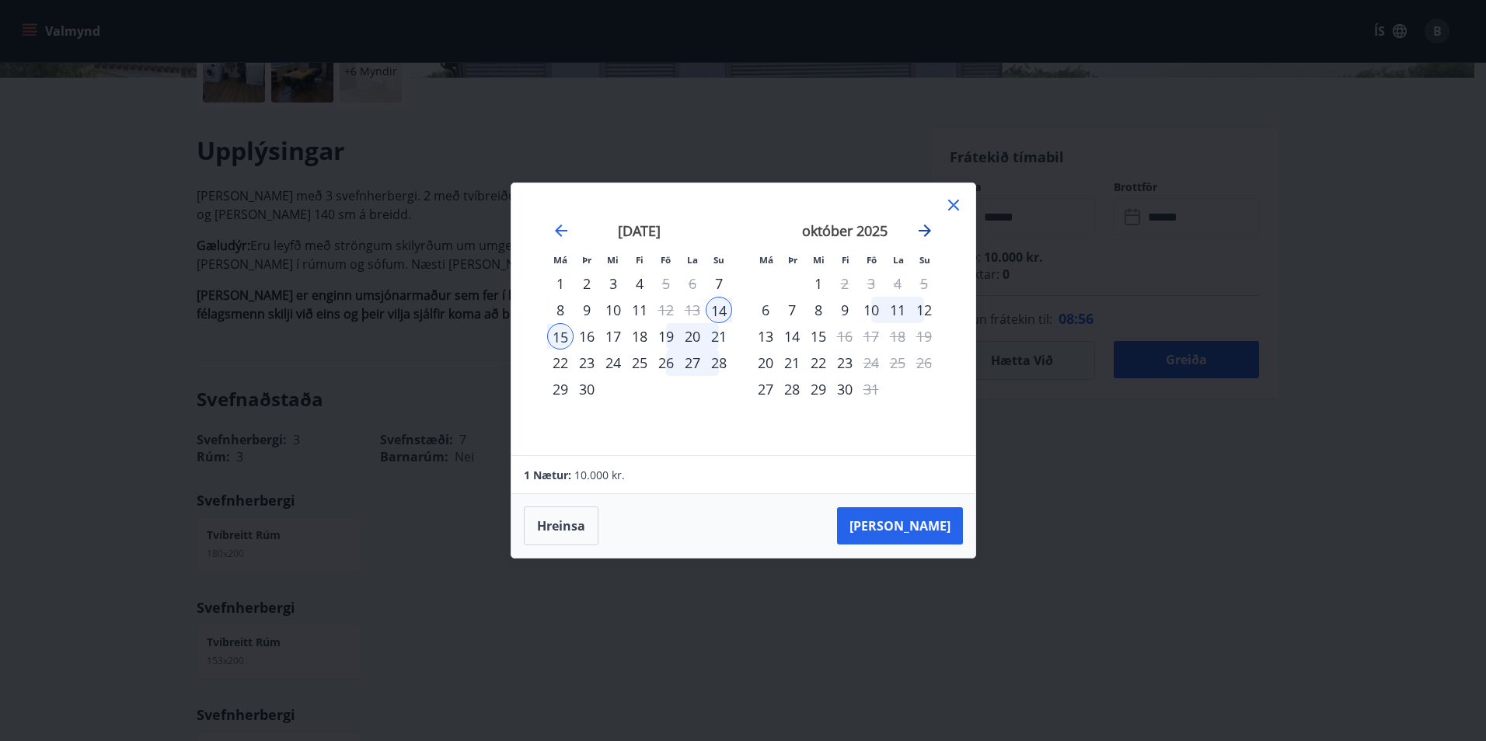
click at [933, 232] on icon "Move forward to switch to the next month." at bounding box center [924, 230] width 19 height 19
click at [925, 230] on icon "Move forward to switch to the next month." at bounding box center [924, 231] width 12 height 12
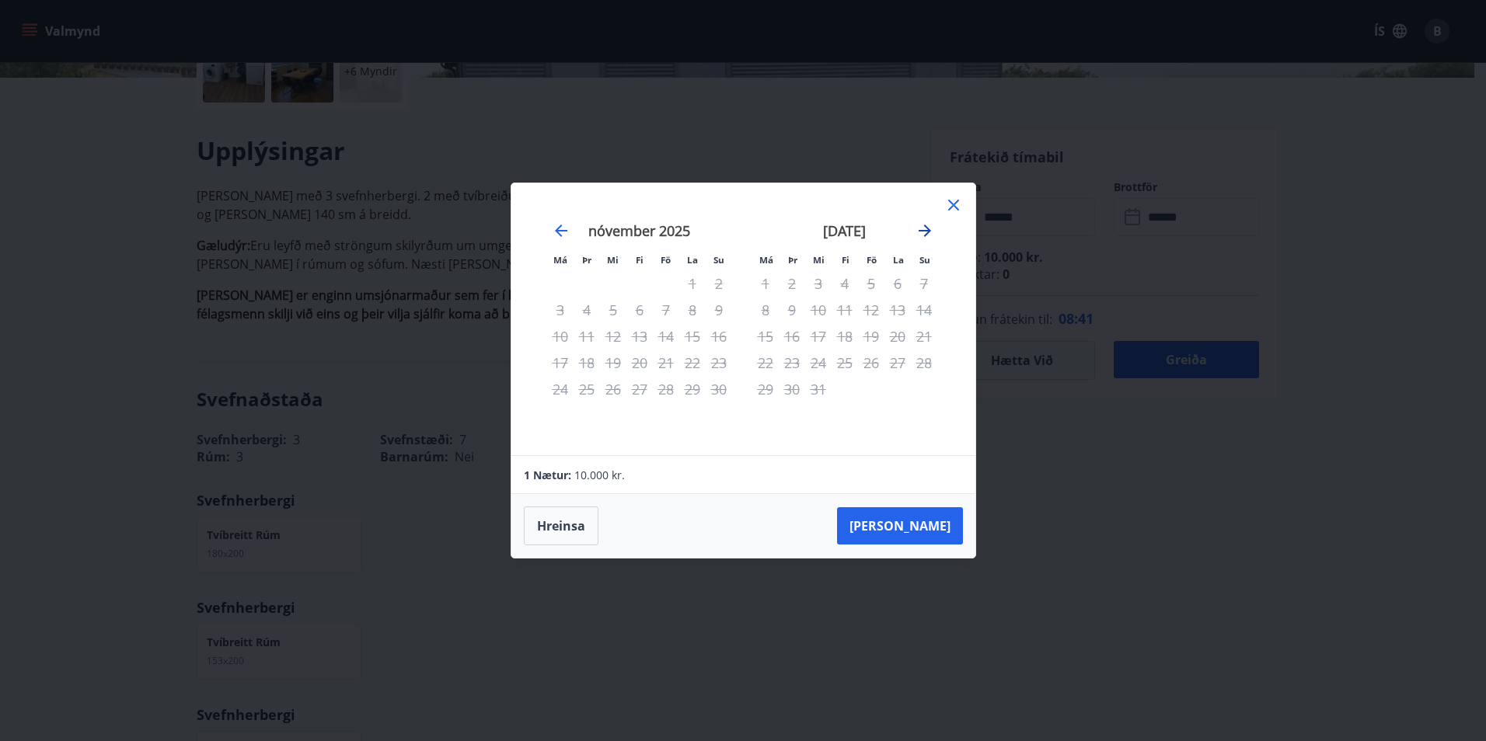
click at [926, 232] on icon "Move forward to switch to the next month." at bounding box center [924, 231] width 12 height 12
click at [557, 229] on icon "Move backward to switch to the previous month." at bounding box center [561, 231] width 12 height 12
click at [558, 230] on icon "Move backward to switch to the previous month." at bounding box center [561, 231] width 12 height 12
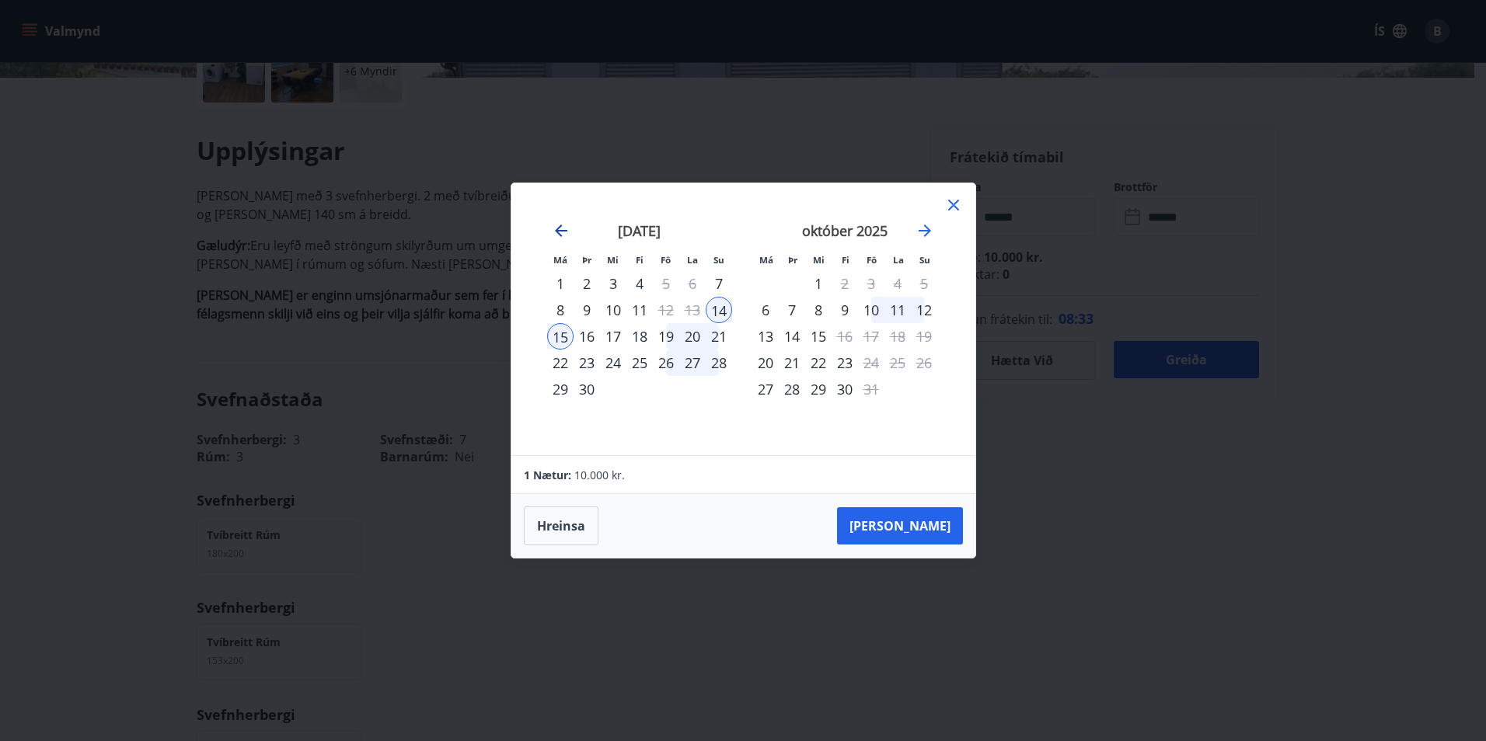
click at [558, 230] on icon "Move backward to switch to the previous month." at bounding box center [561, 231] width 12 height 12
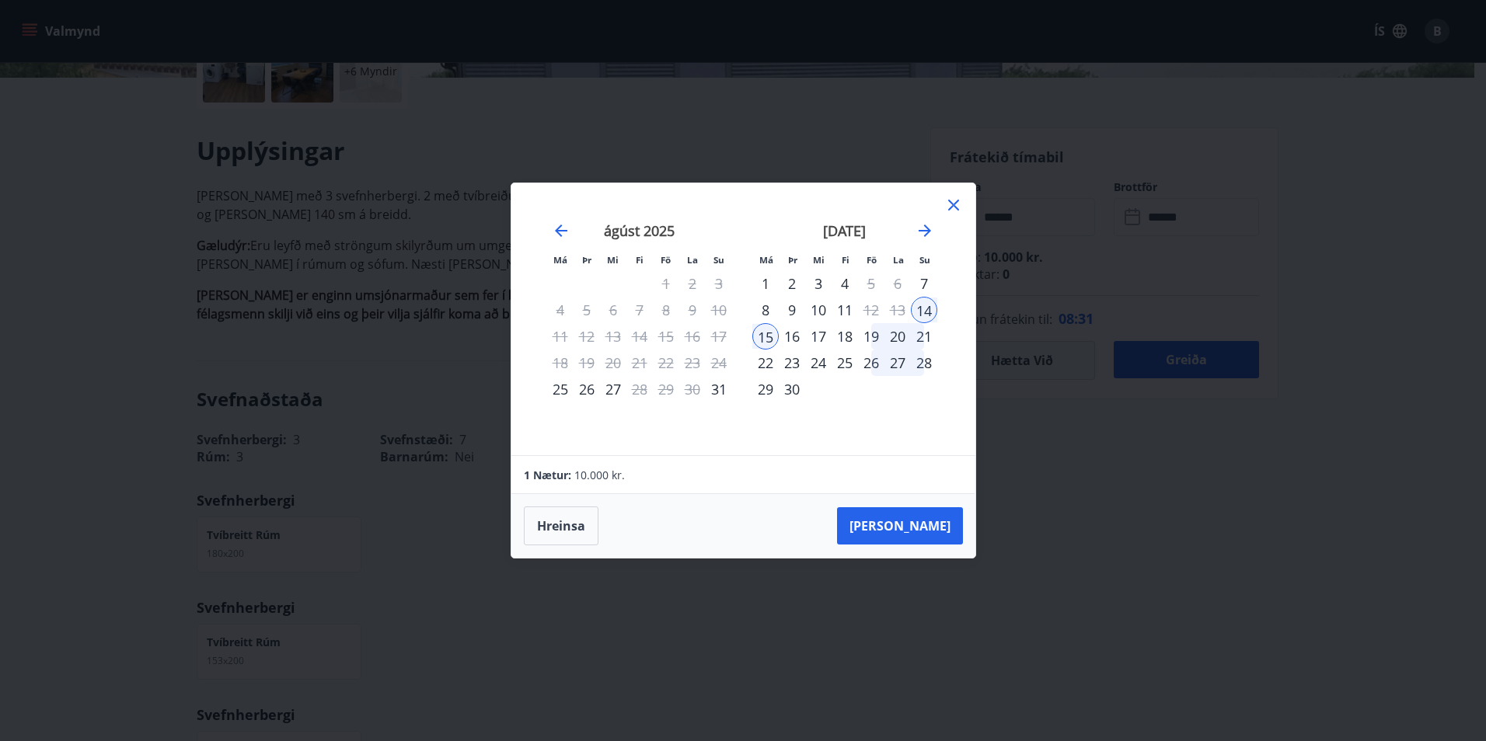
click at [956, 204] on icon at bounding box center [953, 205] width 19 height 19
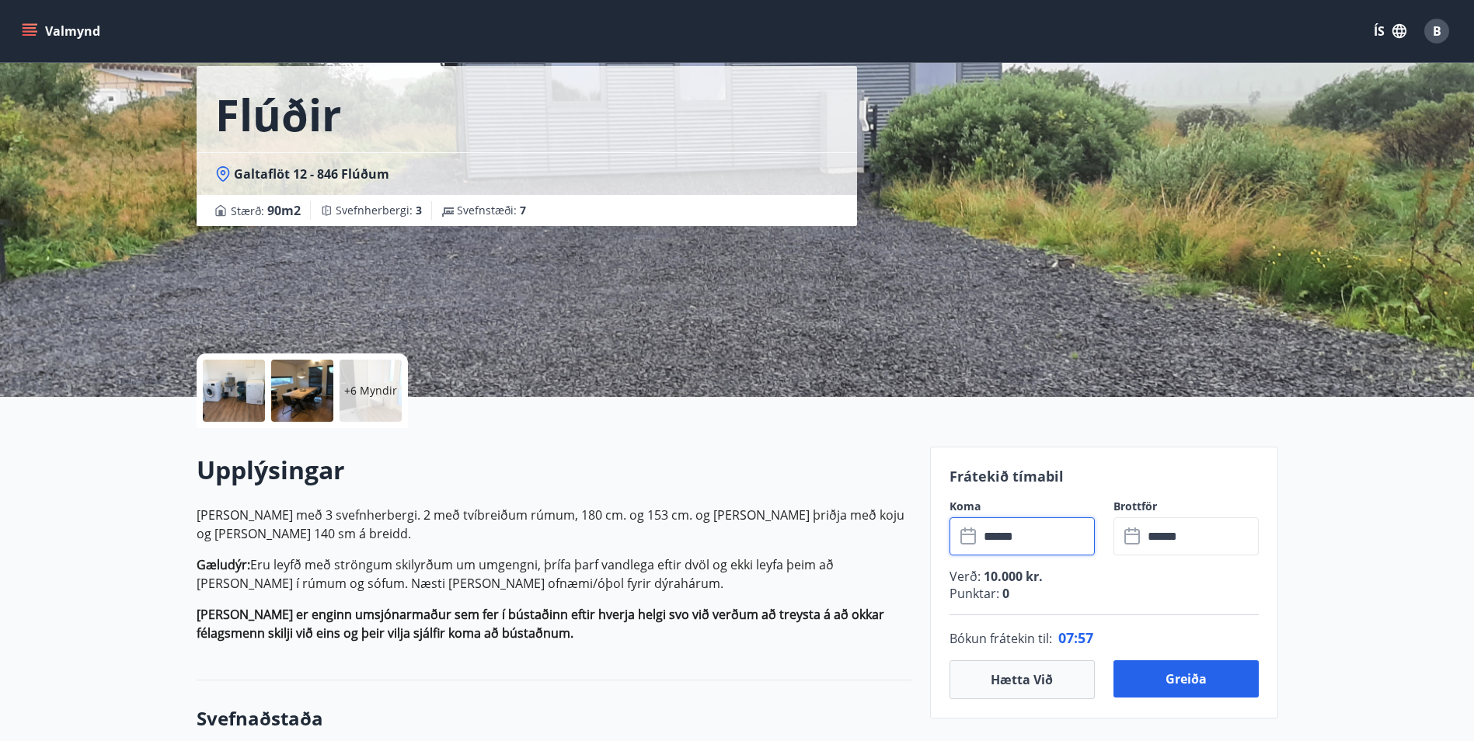
scroll to position [0, 0]
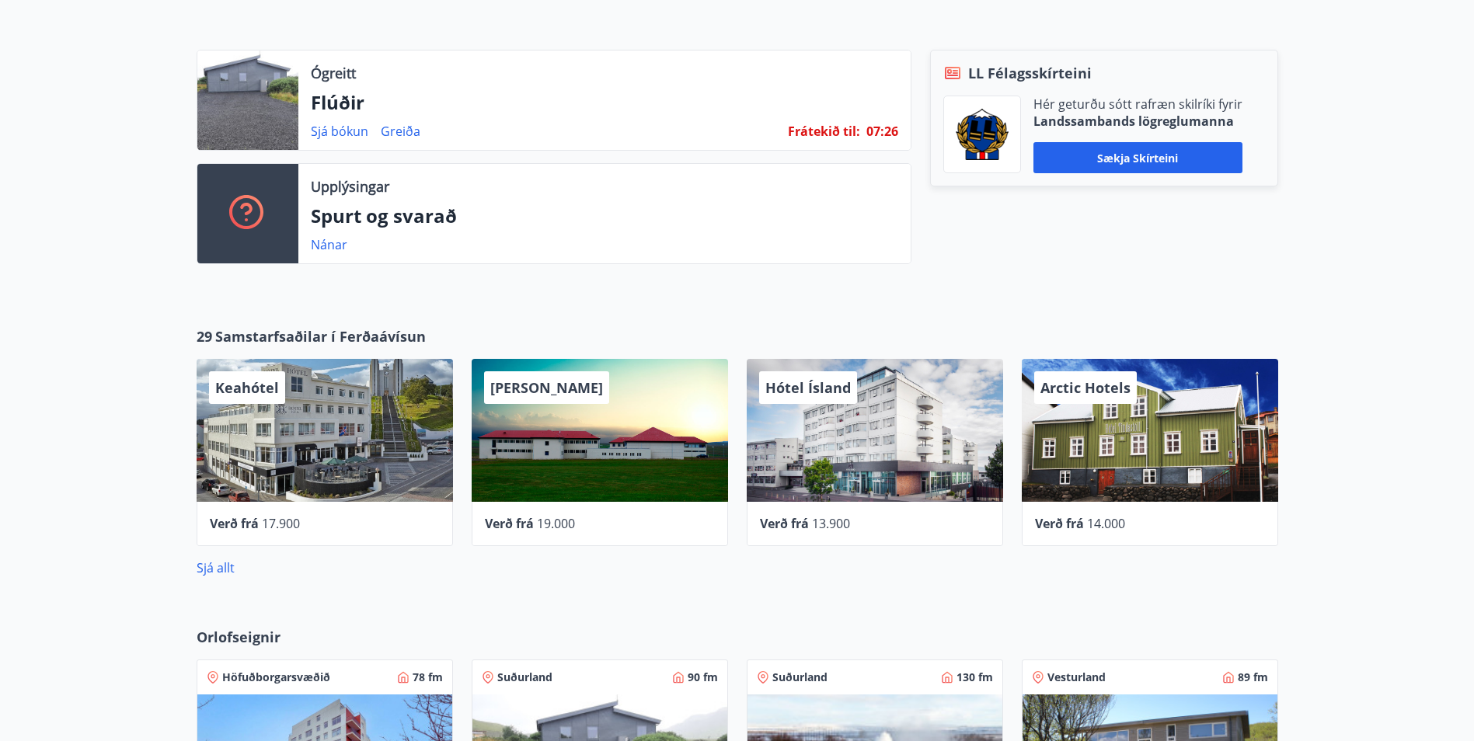
scroll to position [497, 0]
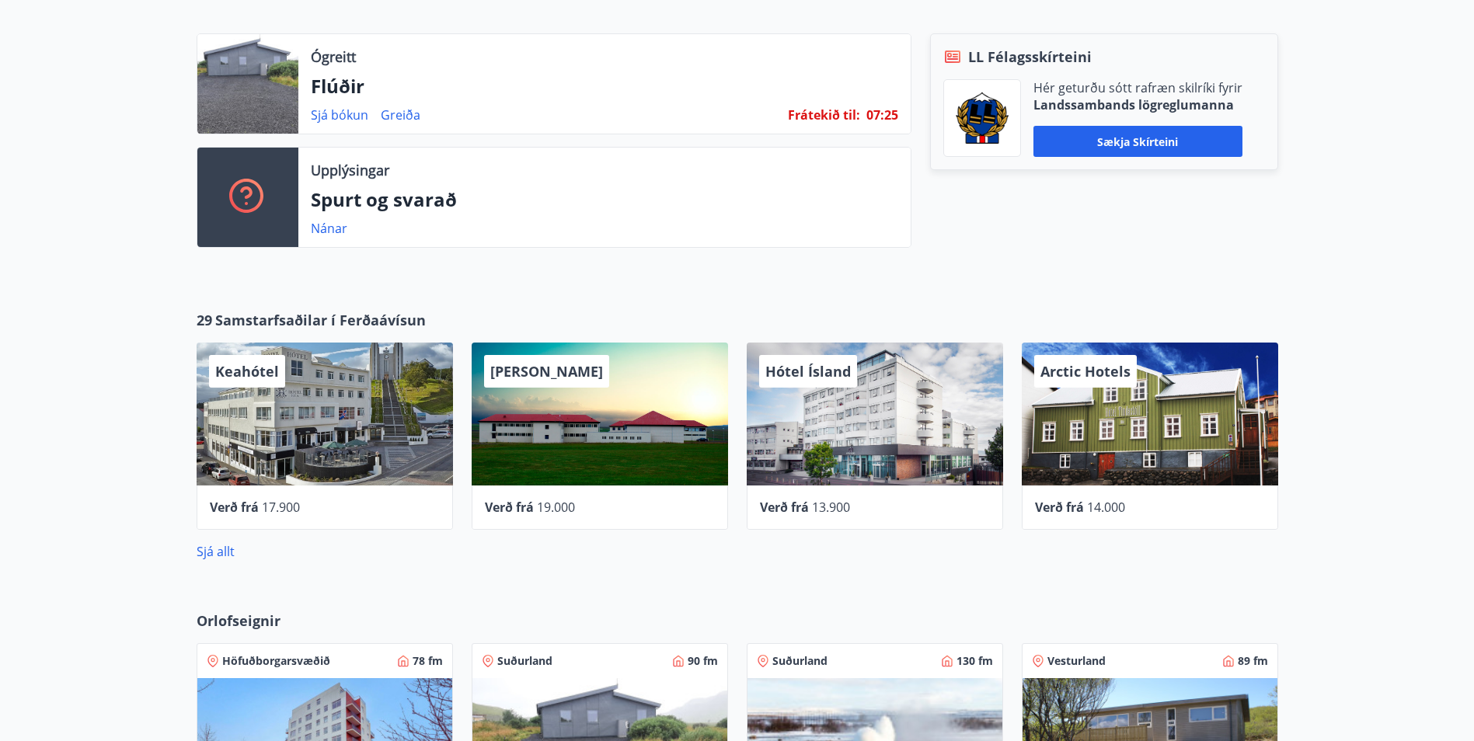
click at [272, 108] on div at bounding box center [247, 83] width 101 height 99
click at [258, 102] on div at bounding box center [247, 83] width 101 height 99
click at [348, 115] on link "Sjá bókun" at bounding box center [339, 114] width 57 height 17
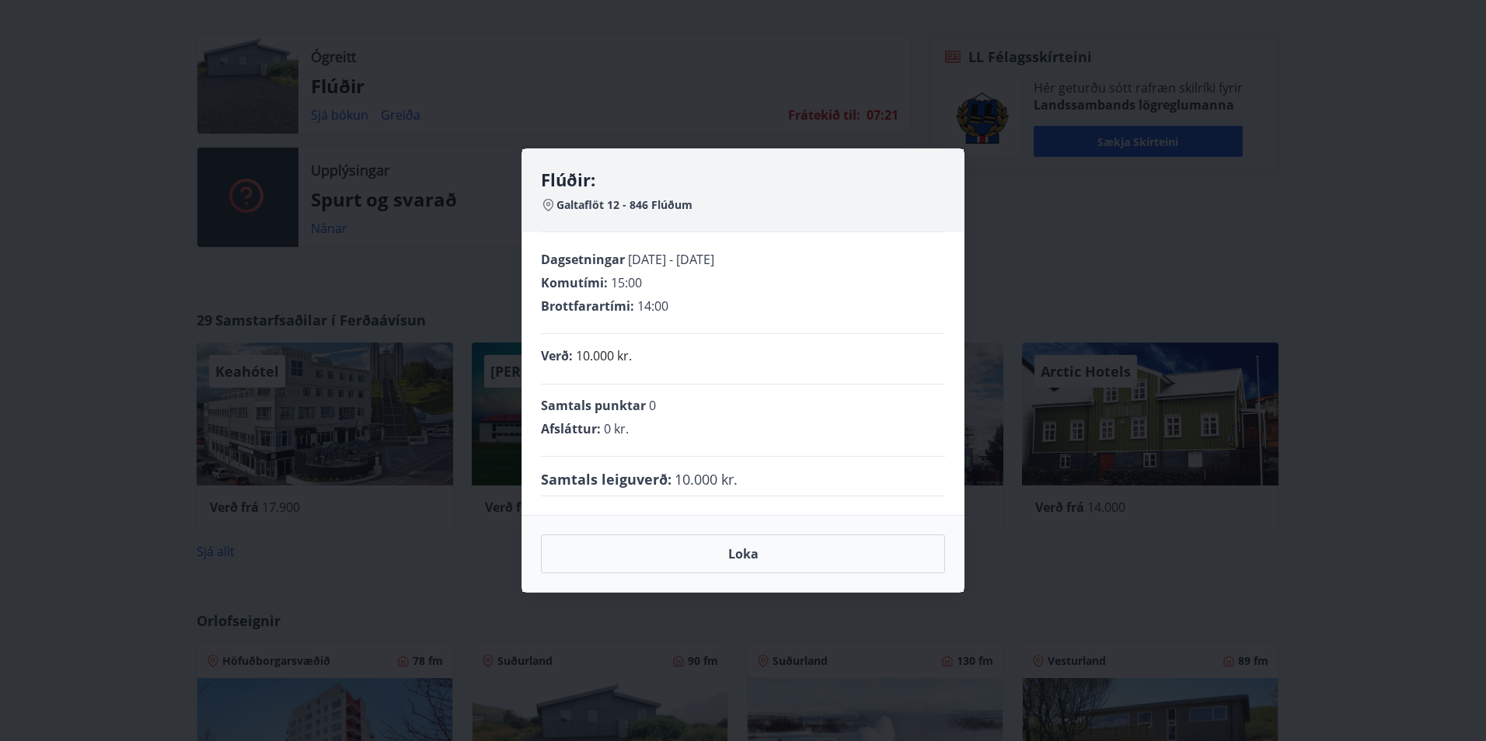
click at [336, 161] on div "Flúðir: Galtaflöt 12 - 846 Flúðum Dagsetningar 14.09.2025 - 15.09.2025 Komutími…" at bounding box center [743, 370] width 1486 height 741
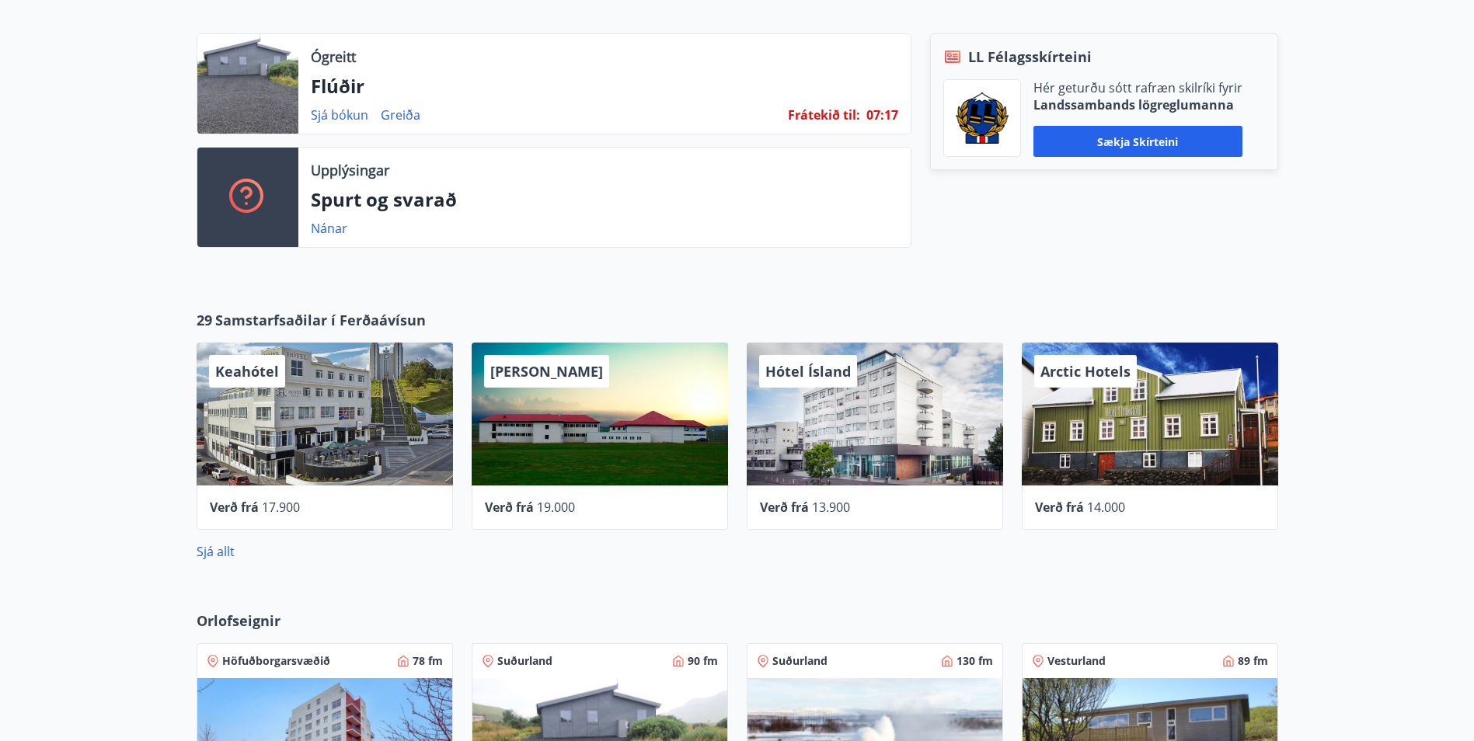
click at [266, 79] on div at bounding box center [247, 83] width 101 height 99
click at [267, 82] on div at bounding box center [247, 83] width 101 height 99
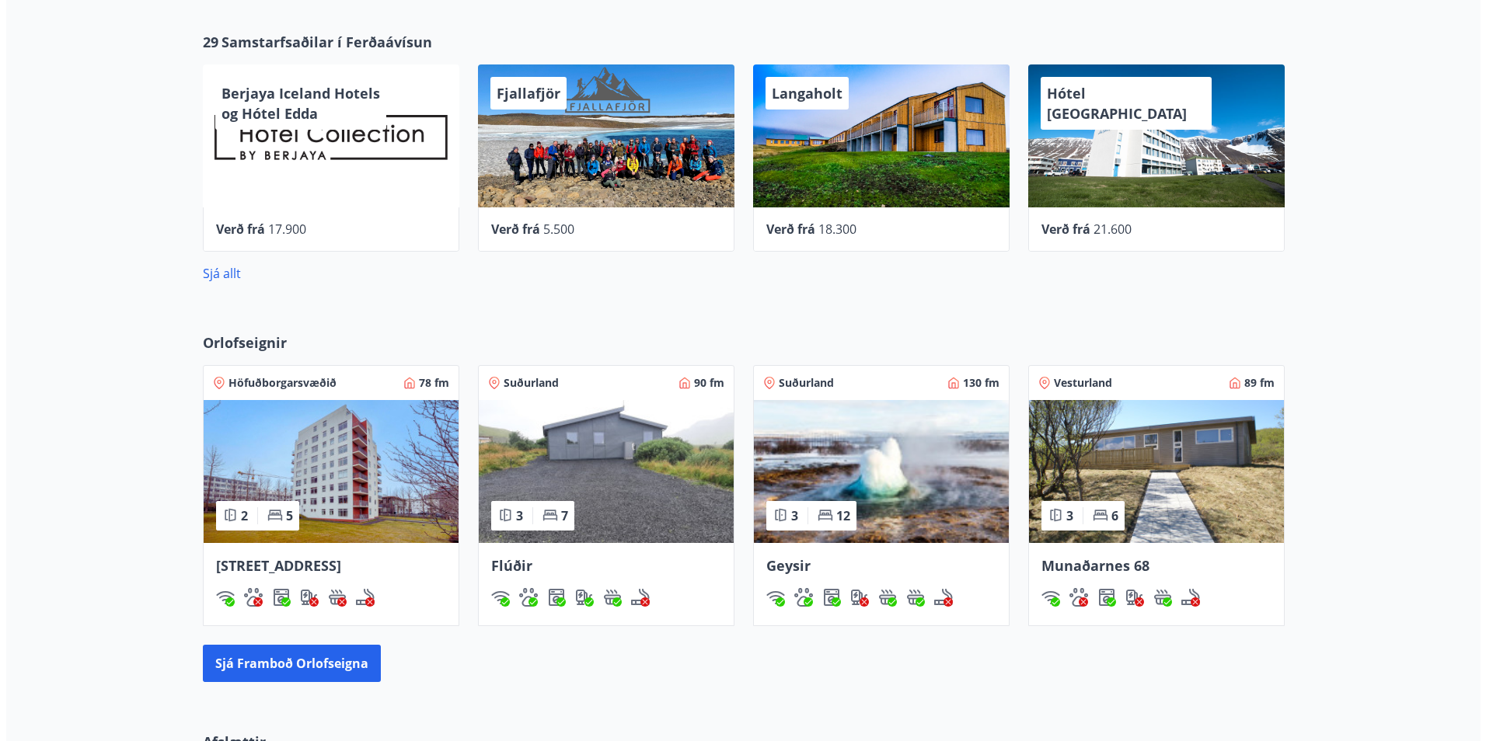
scroll to position [777, 0]
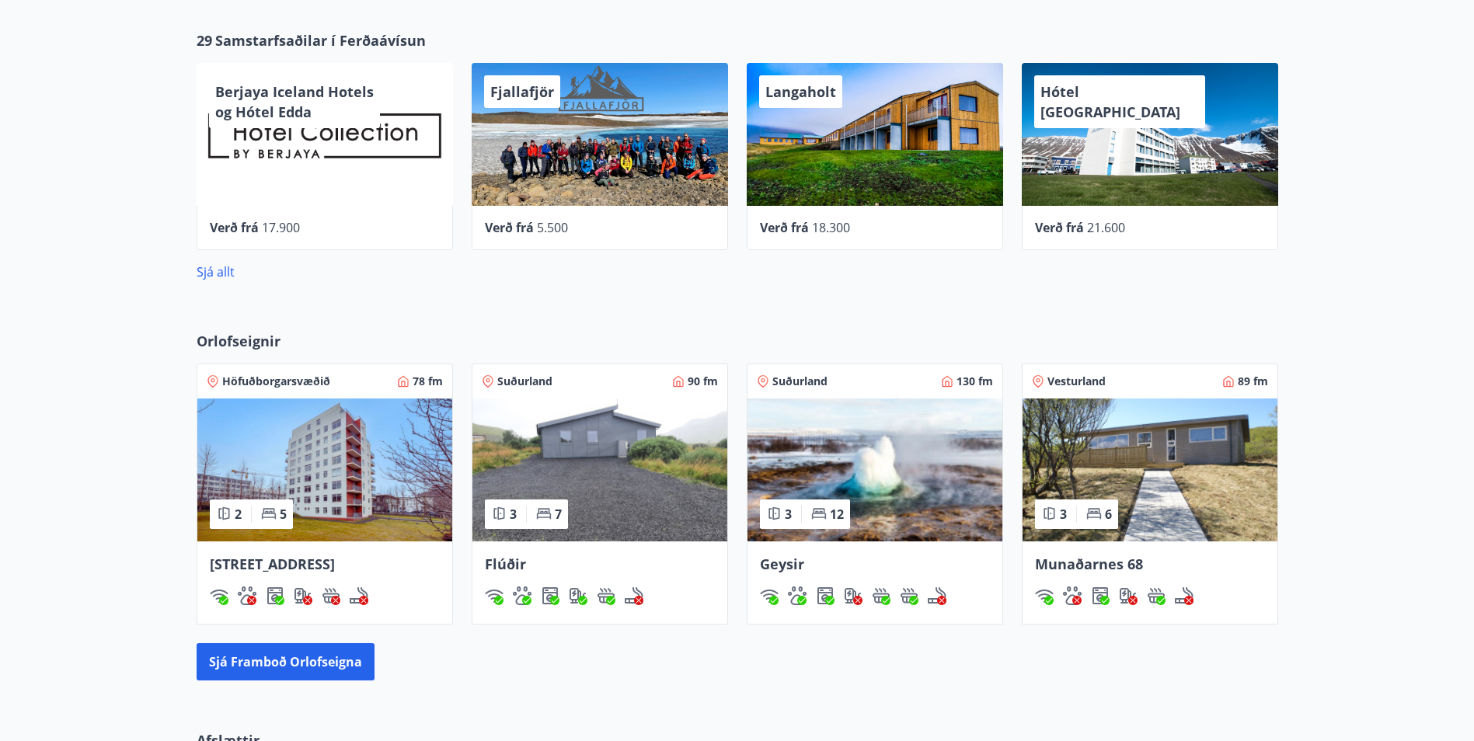
click at [1154, 154] on div "Hótel Ísafjörður" at bounding box center [1150, 134] width 256 height 143
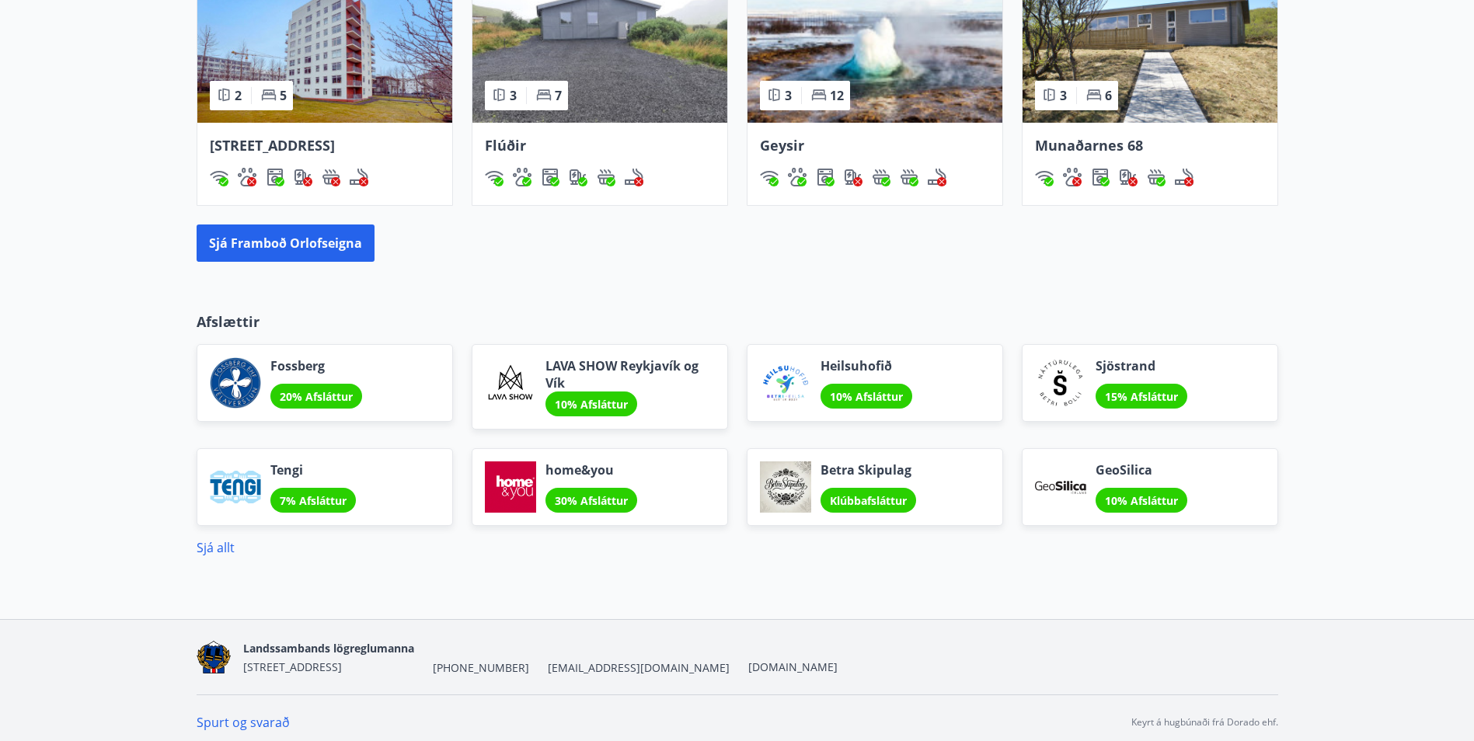
scroll to position [1204, 0]
